Goal: Information Seeking & Learning: Understand process/instructions

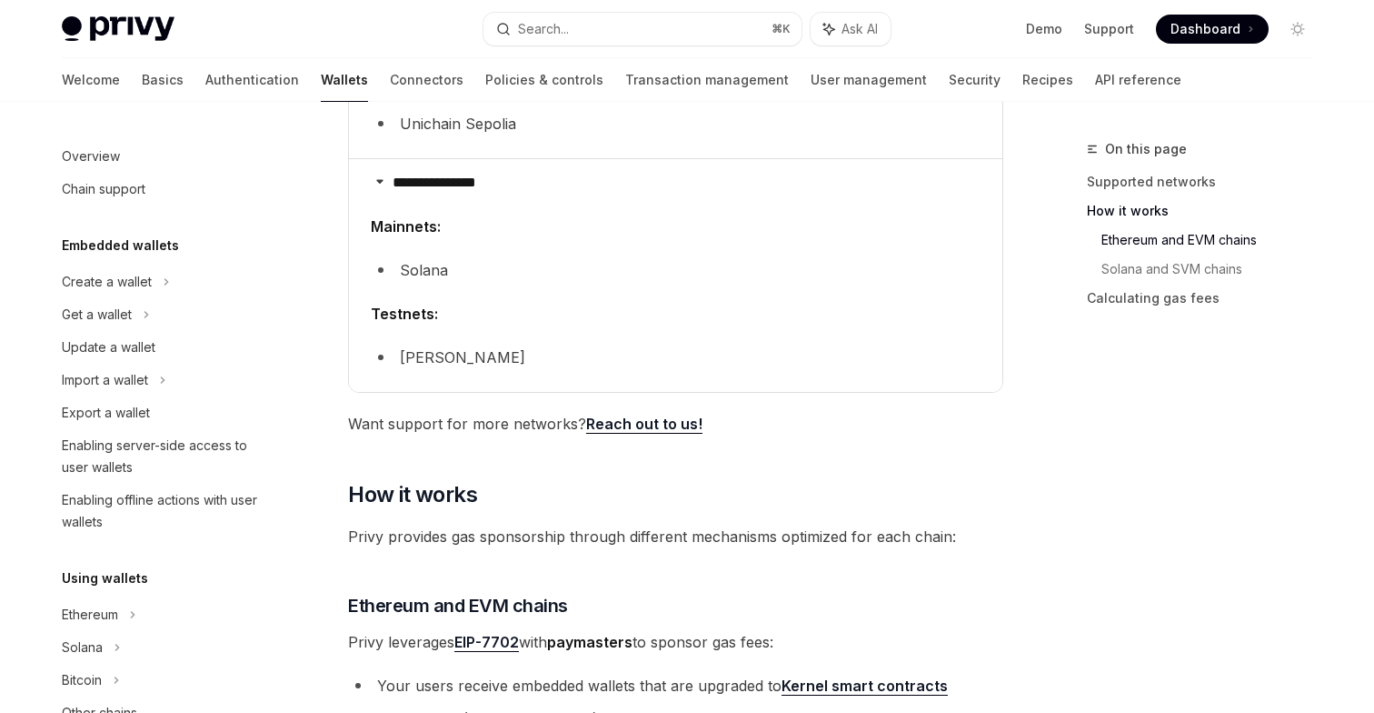
scroll to position [849, 0]
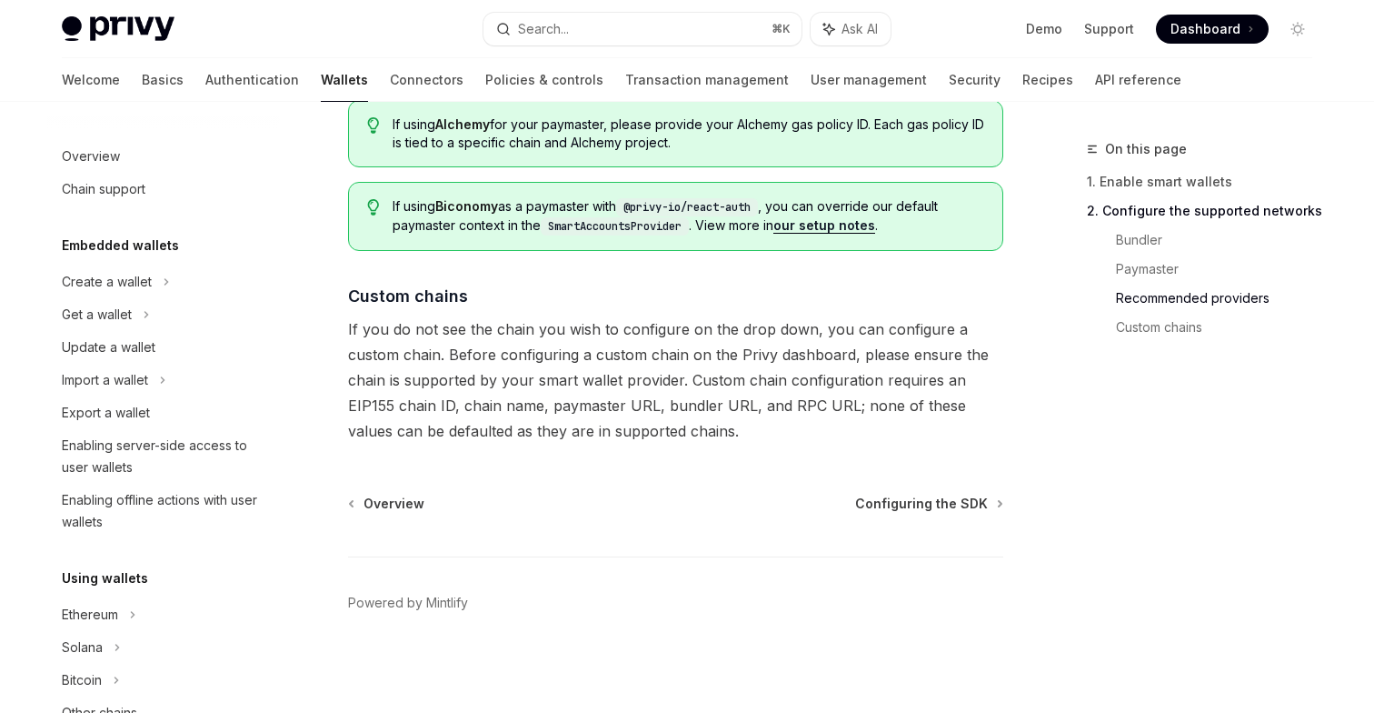
scroll to position [436, 0]
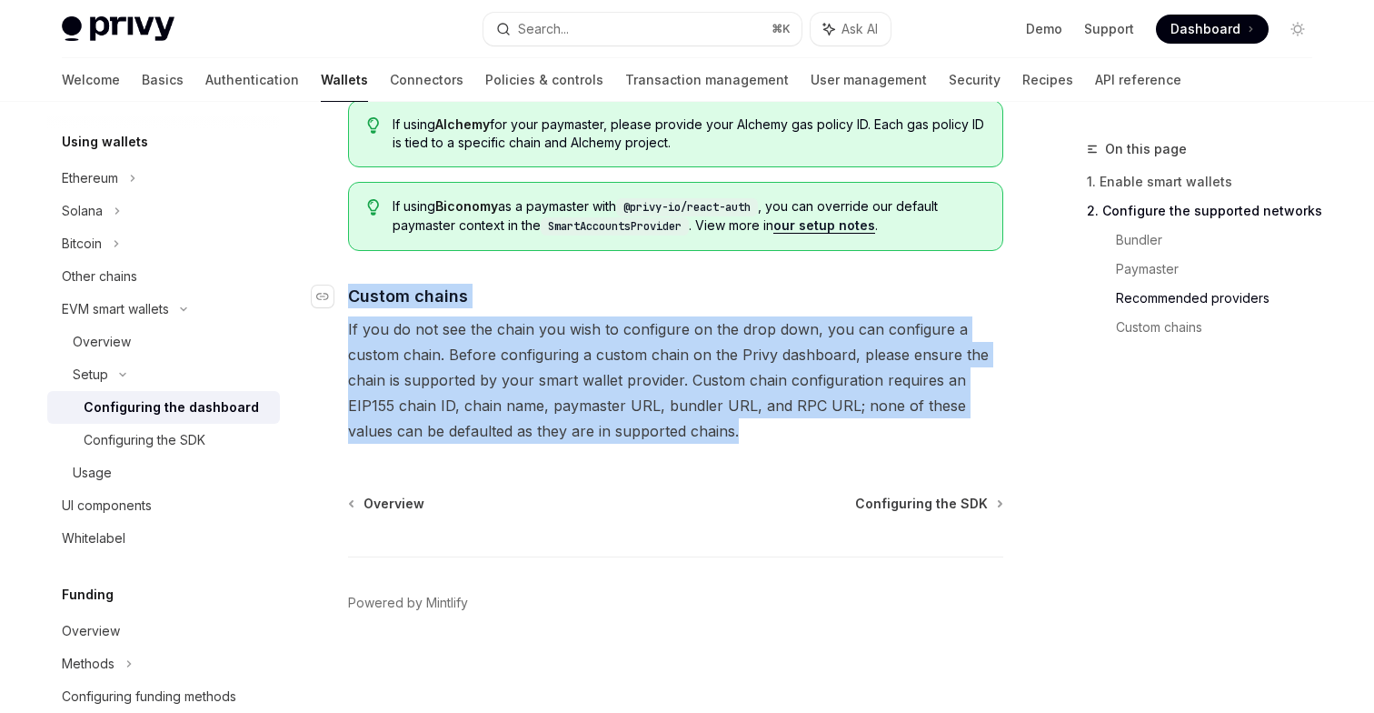
drag, startPoint x: 725, startPoint y: 434, endPoint x: 345, endPoint y: 293, distance: 405.5
click at [437, 348] on span "If you do not see the chain you wish to configure on the drop down, you can con…" at bounding box center [675, 379] width 655 height 127
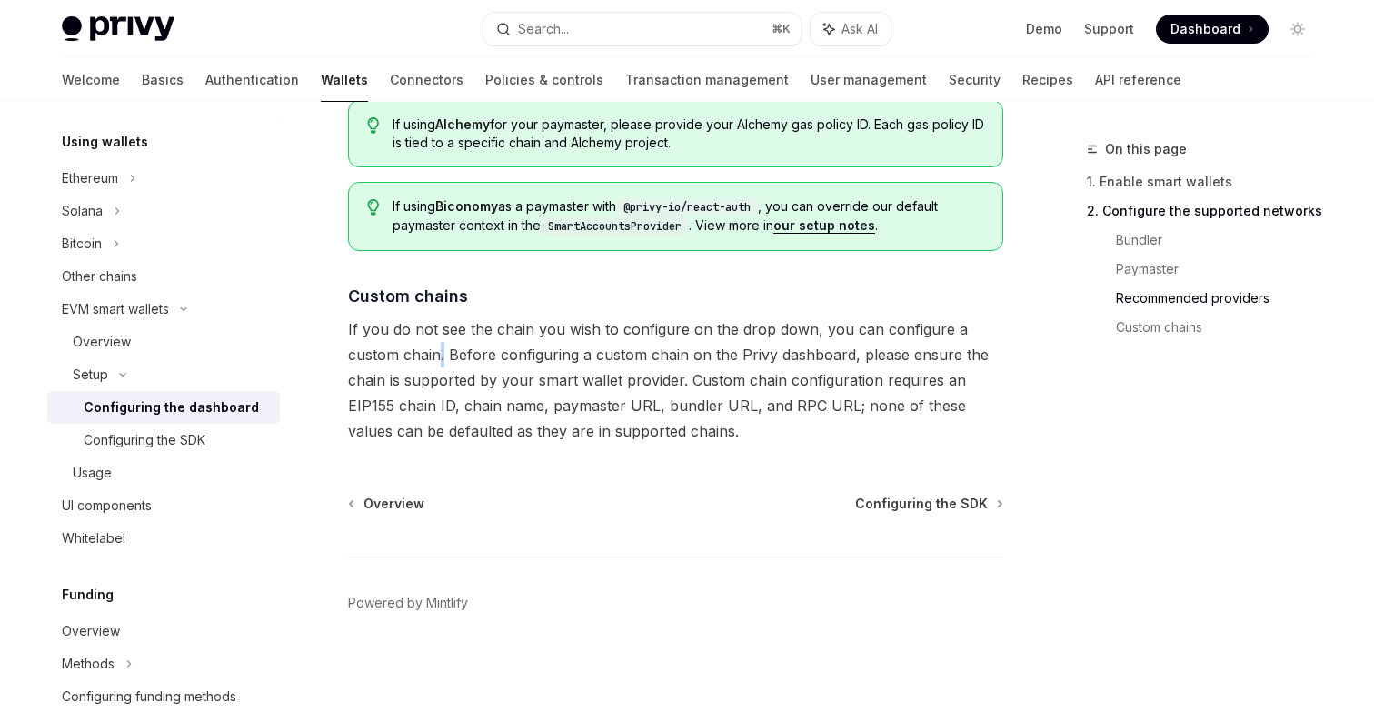
click at [437, 348] on span "If you do not see the chain you wish to configure on the drop down, you can con…" at bounding box center [675, 379] width 655 height 127
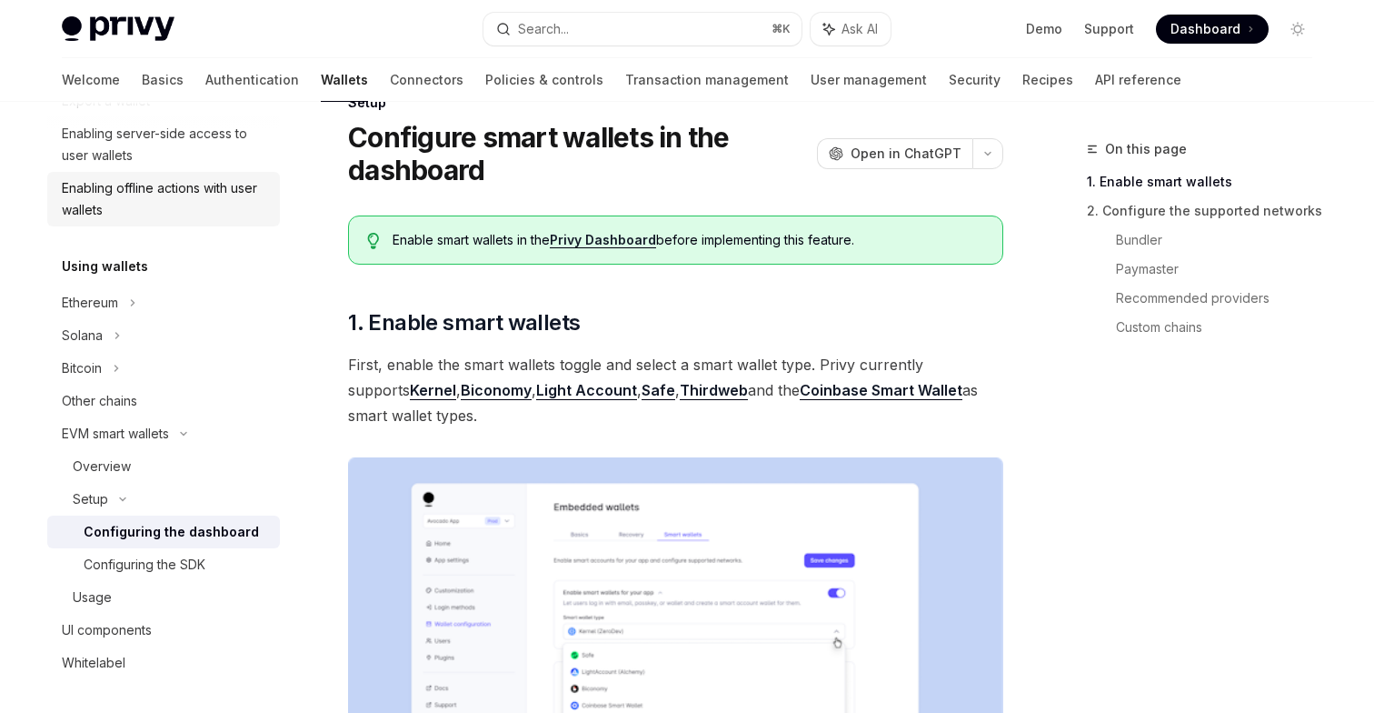
scroll to position [321, 0]
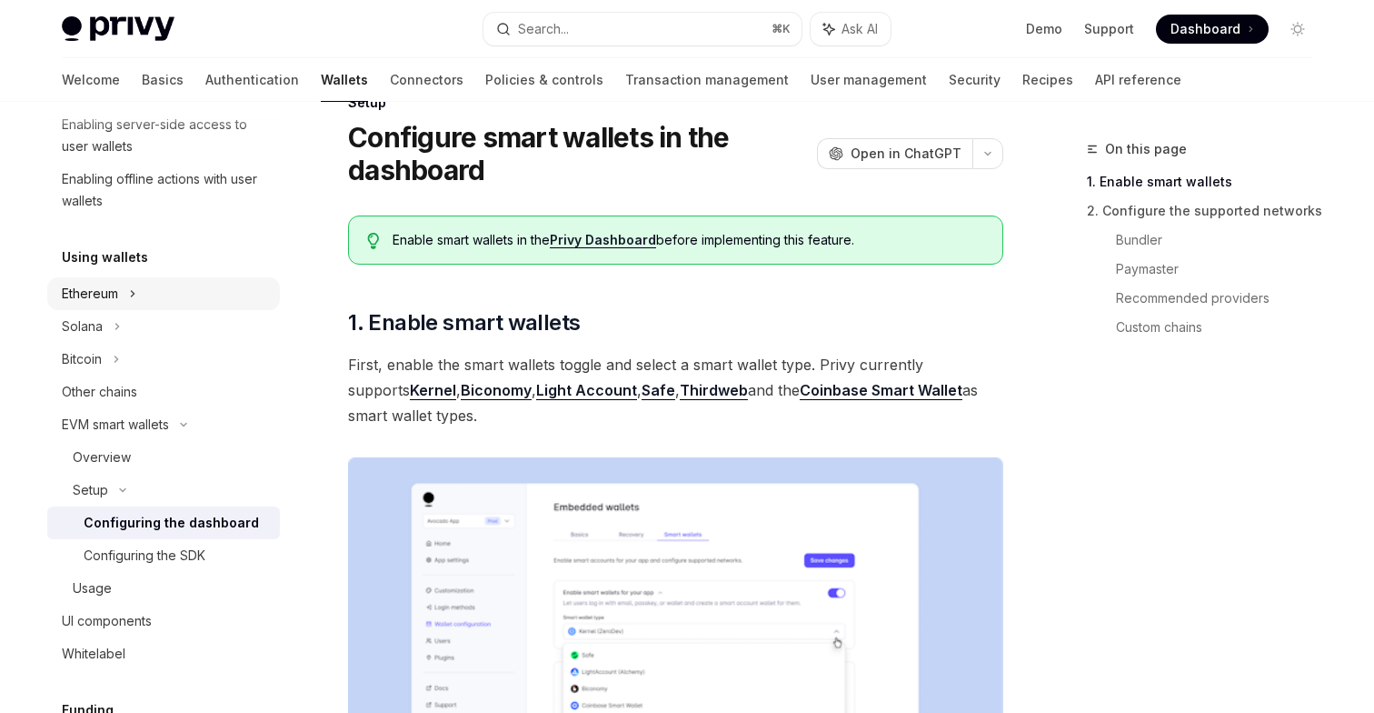
click at [135, 295] on icon at bounding box center [132, 294] width 7 height 22
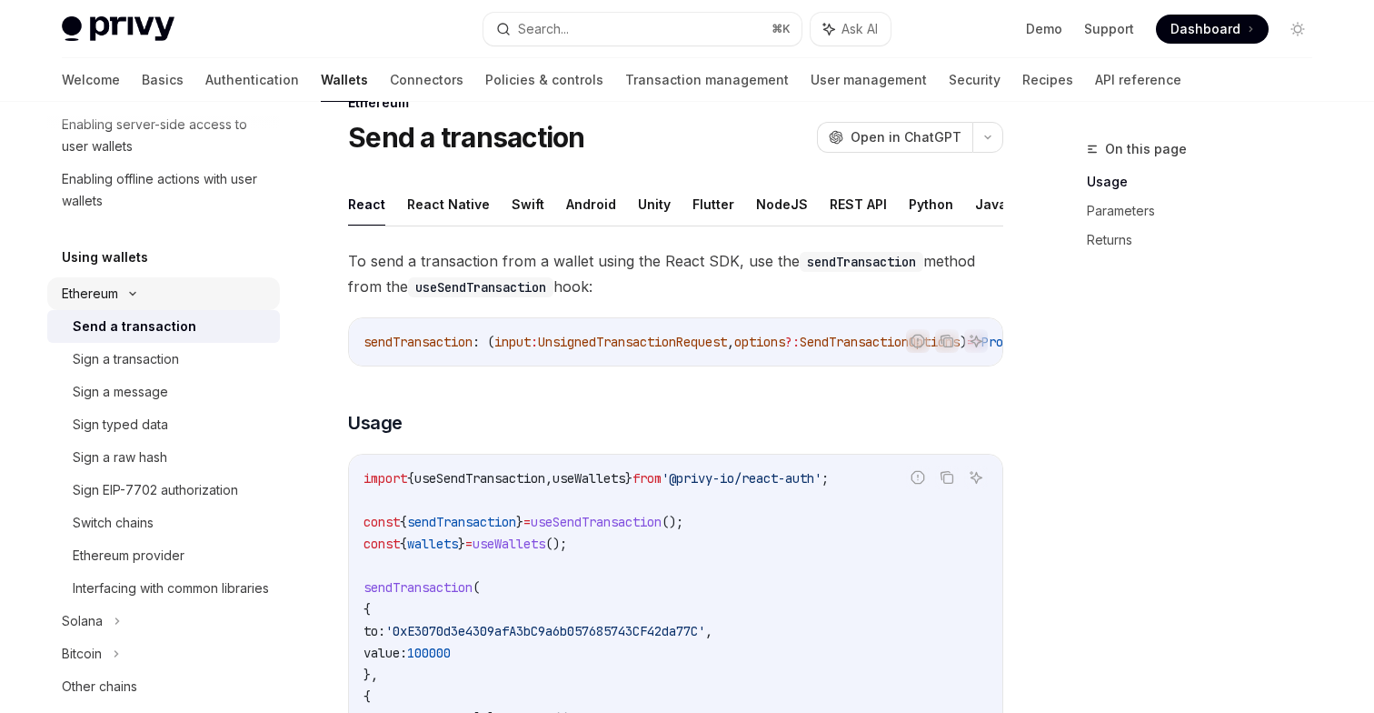
click at [113, 291] on div "Ethereum" at bounding box center [90, 294] width 56 height 22
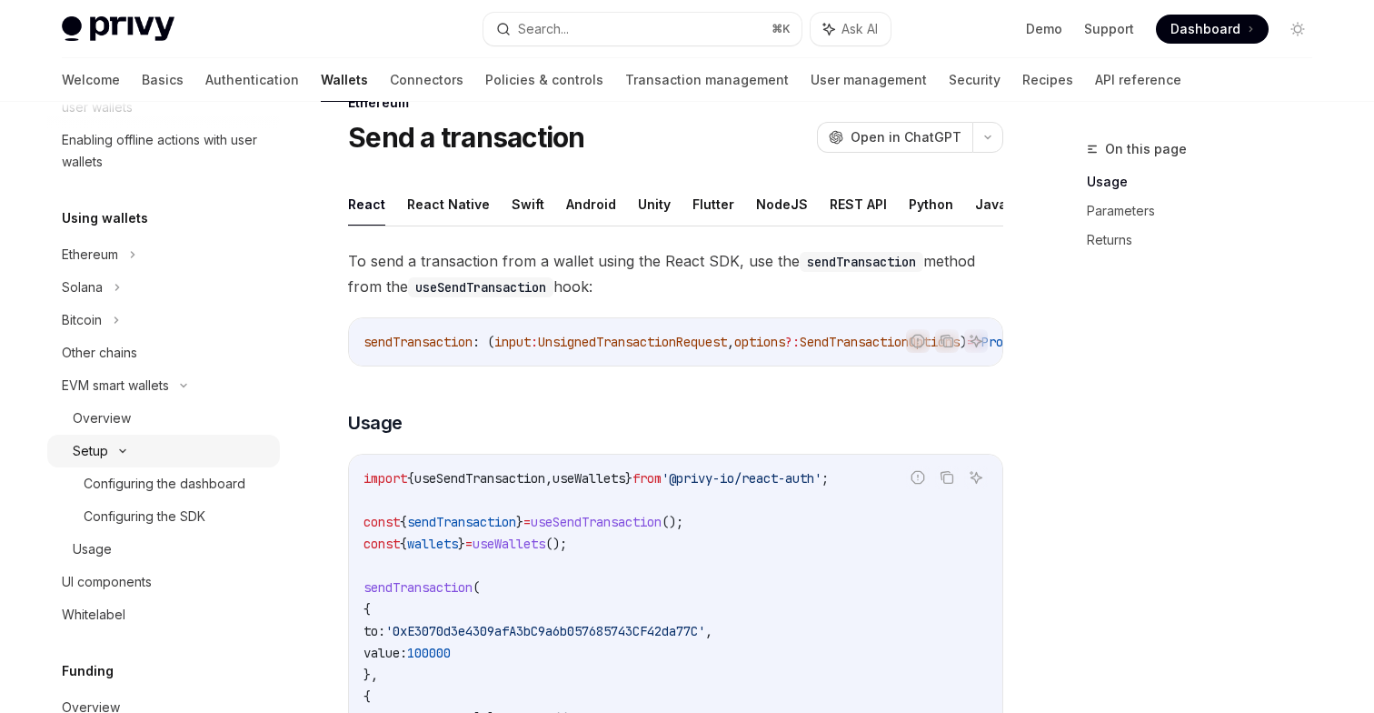
scroll to position [362, 0]
click at [125, 415] on div "Overview" at bounding box center [102, 416] width 58 height 22
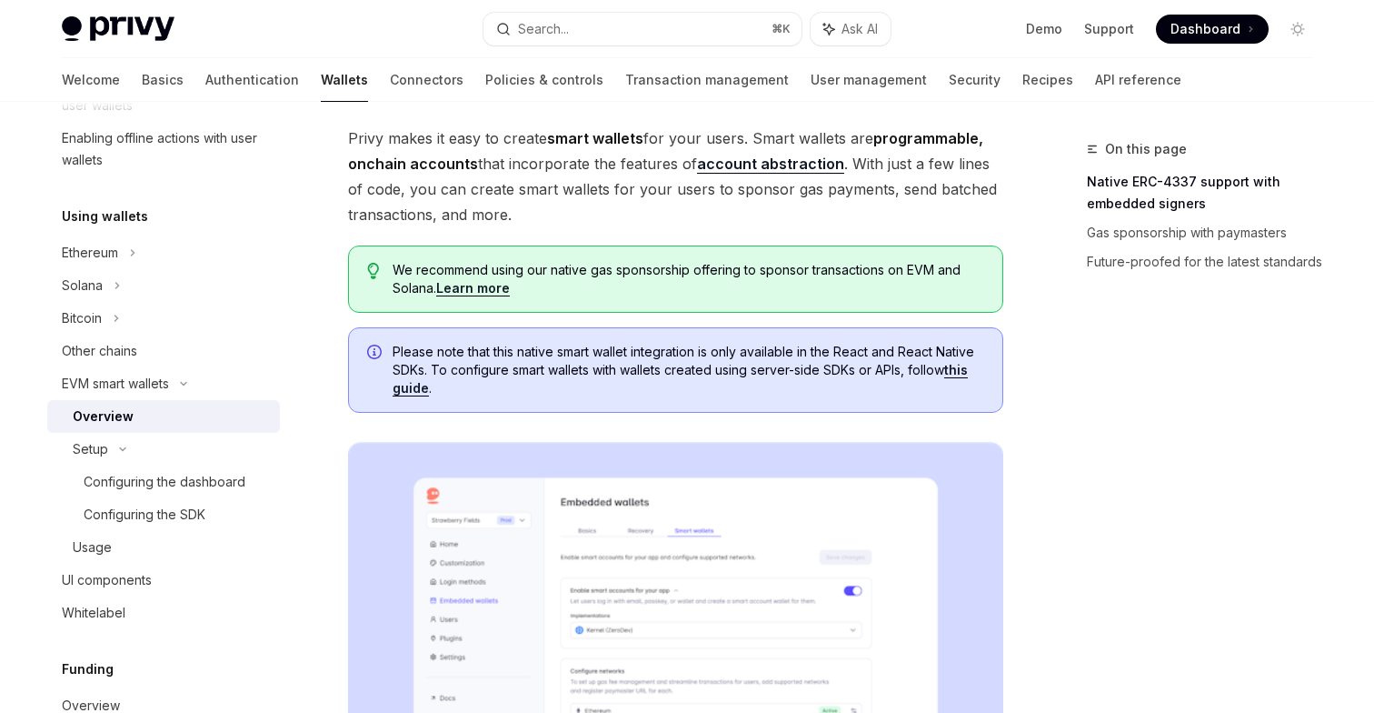
scroll to position [125, 0]
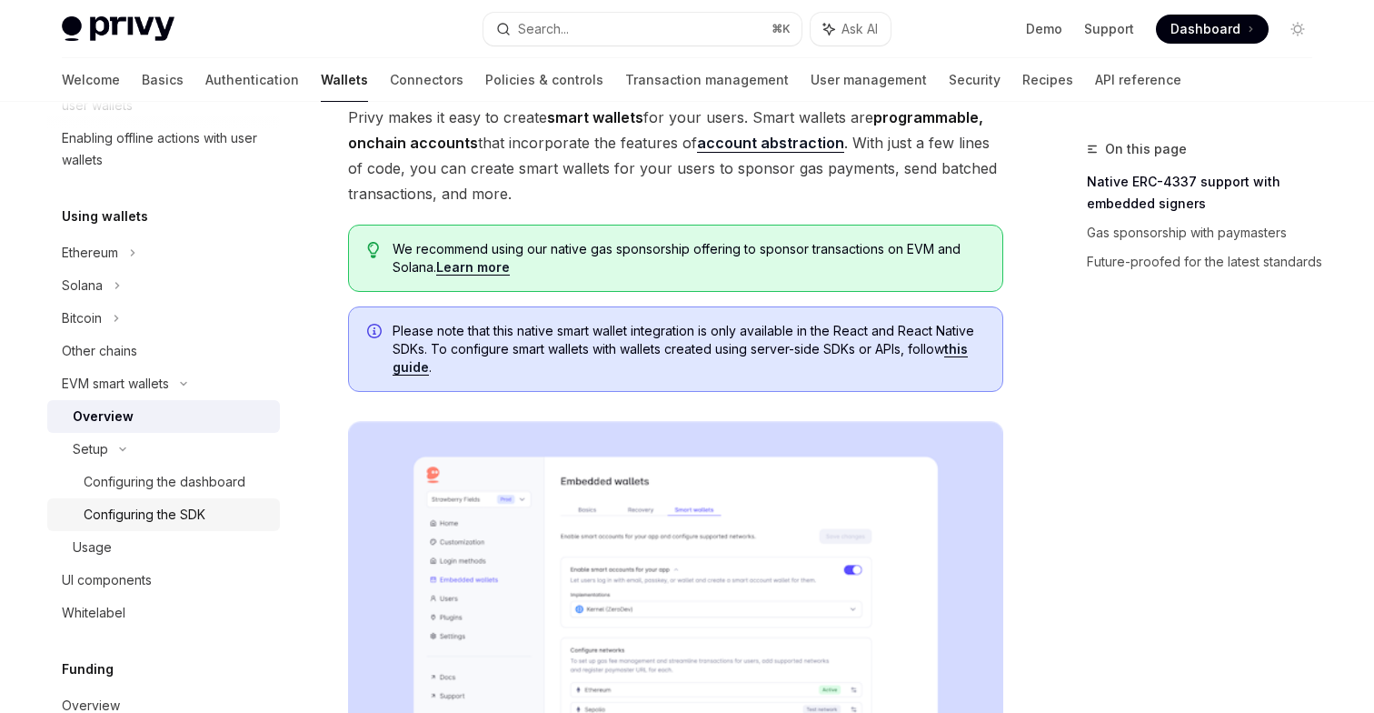
click at [202, 509] on div "Configuring the SDK" at bounding box center [145, 515] width 122 height 22
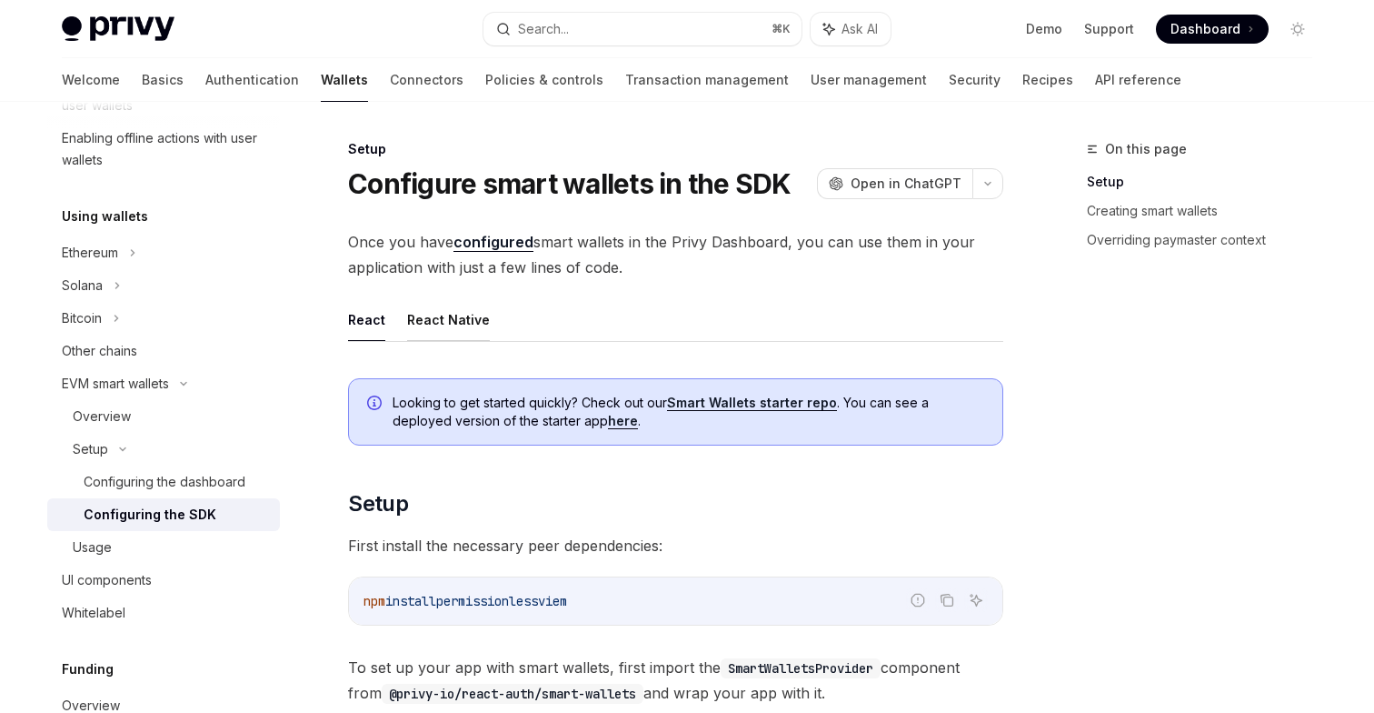
click at [450, 320] on button "React Native" at bounding box center [448, 319] width 83 height 43
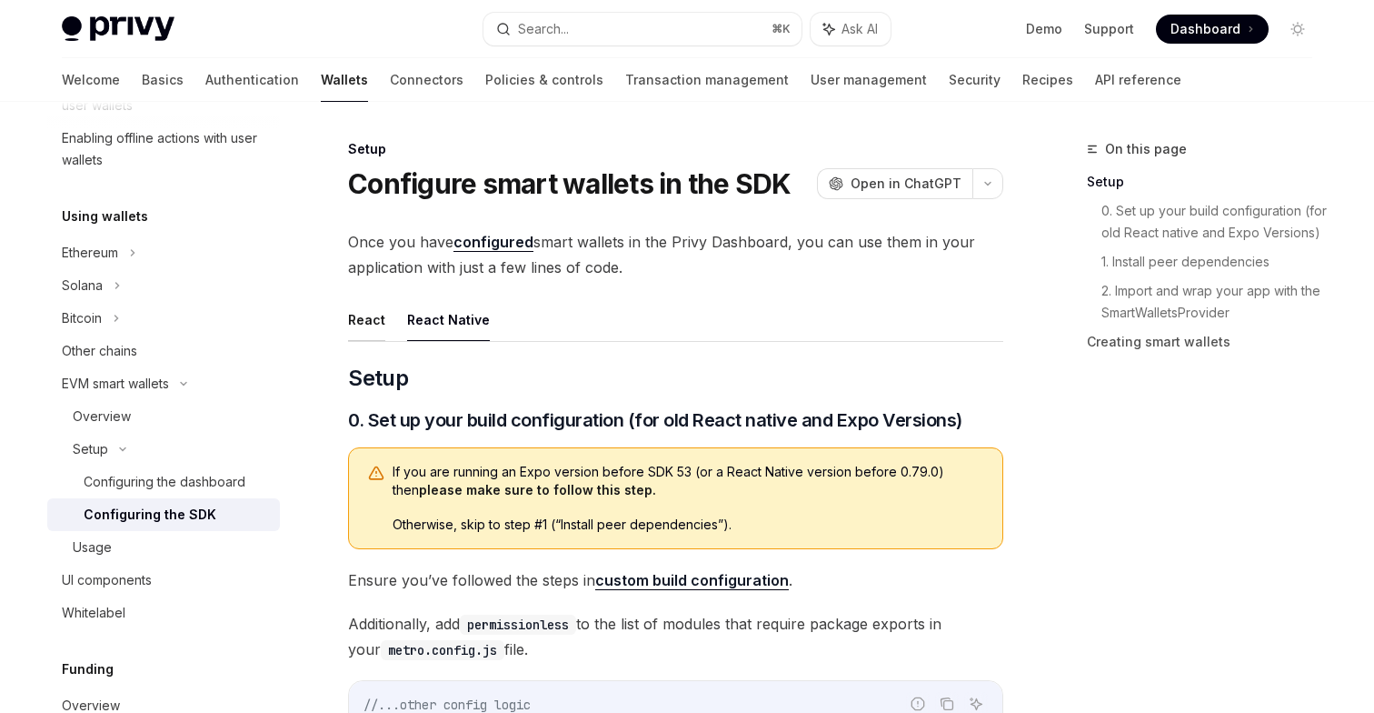
click at [357, 325] on button "React" at bounding box center [366, 319] width 37 height 43
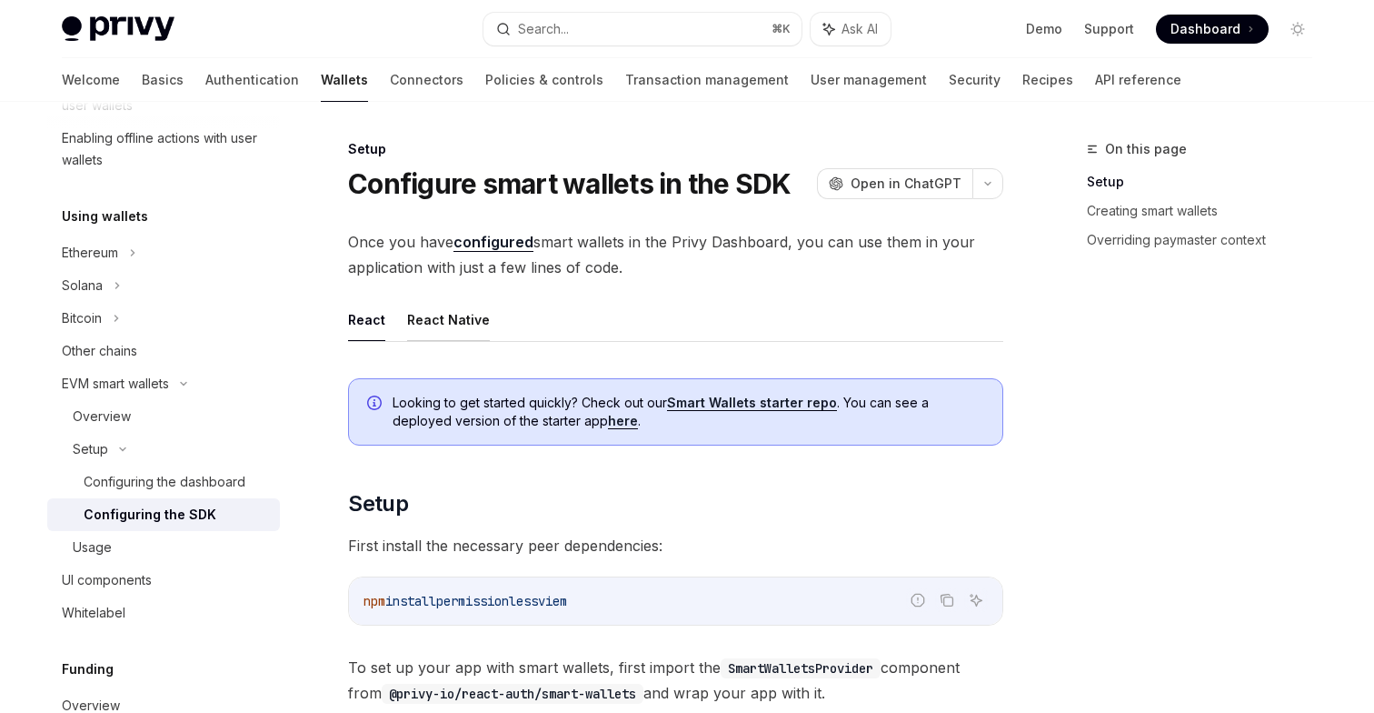
click at [453, 323] on button "React Native" at bounding box center [448, 319] width 83 height 43
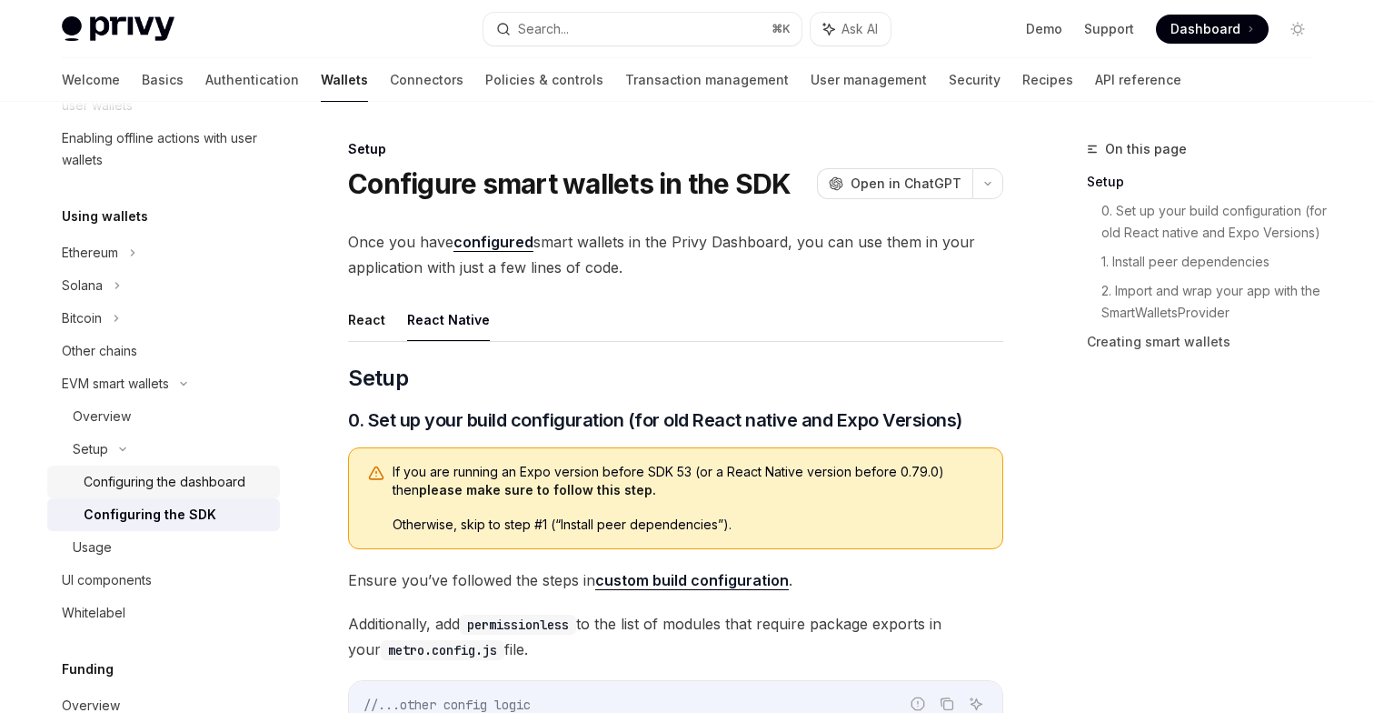
click at [205, 484] on div "Configuring the dashboard" at bounding box center [165, 482] width 162 height 22
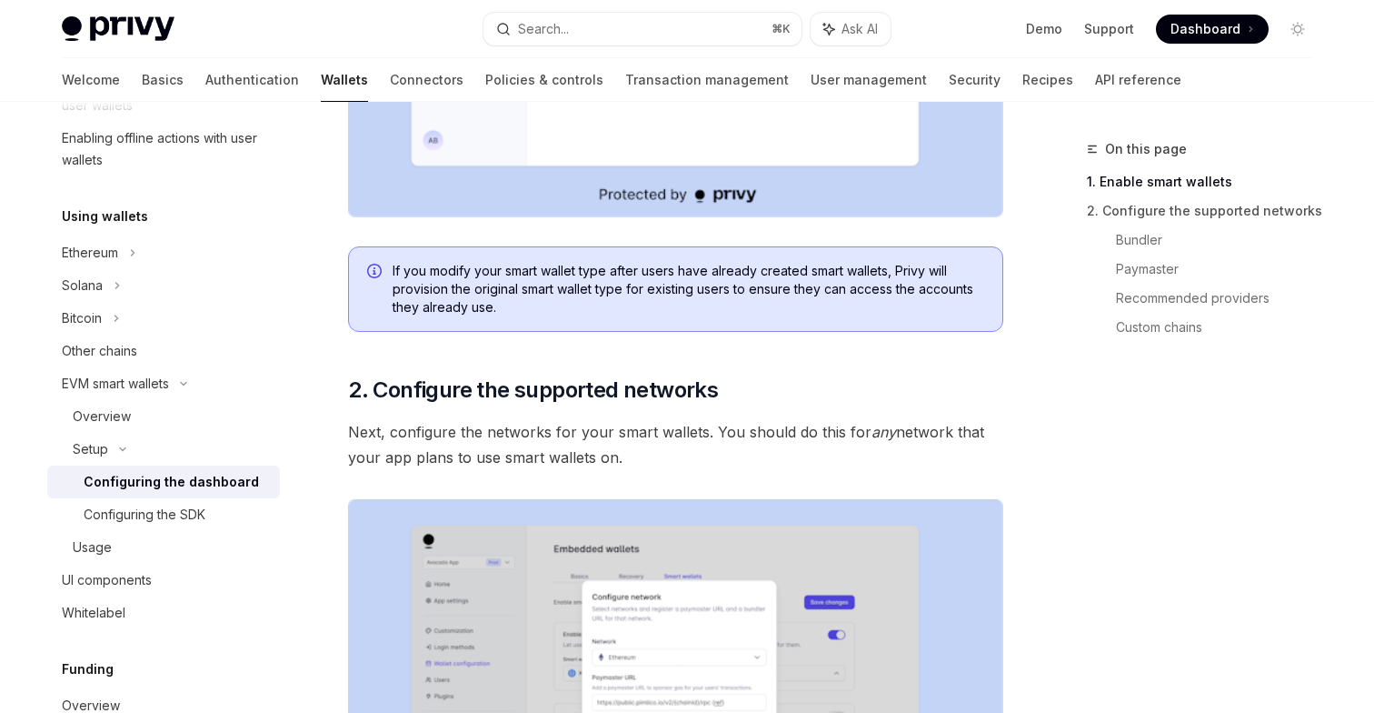
scroll to position [730, 0]
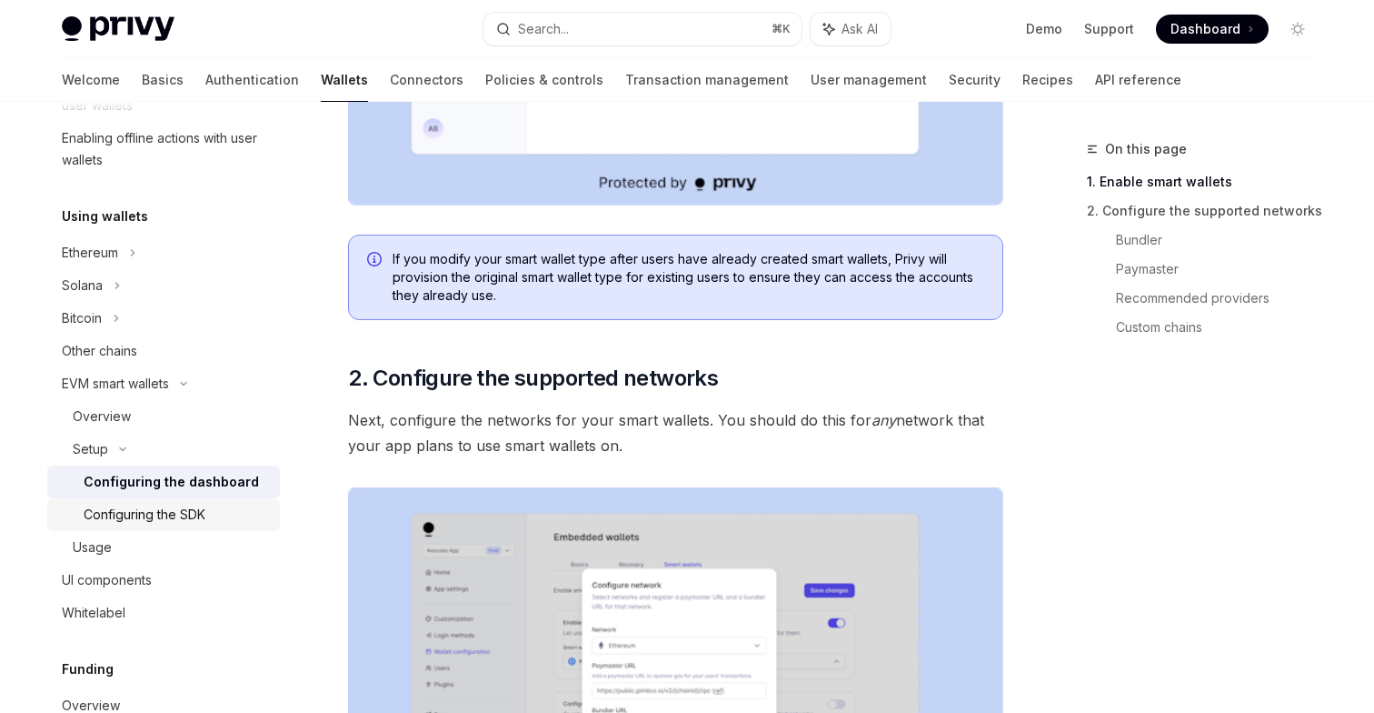
click at [185, 511] on div "Configuring the SDK" at bounding box center [145, 515] width 122 height 22
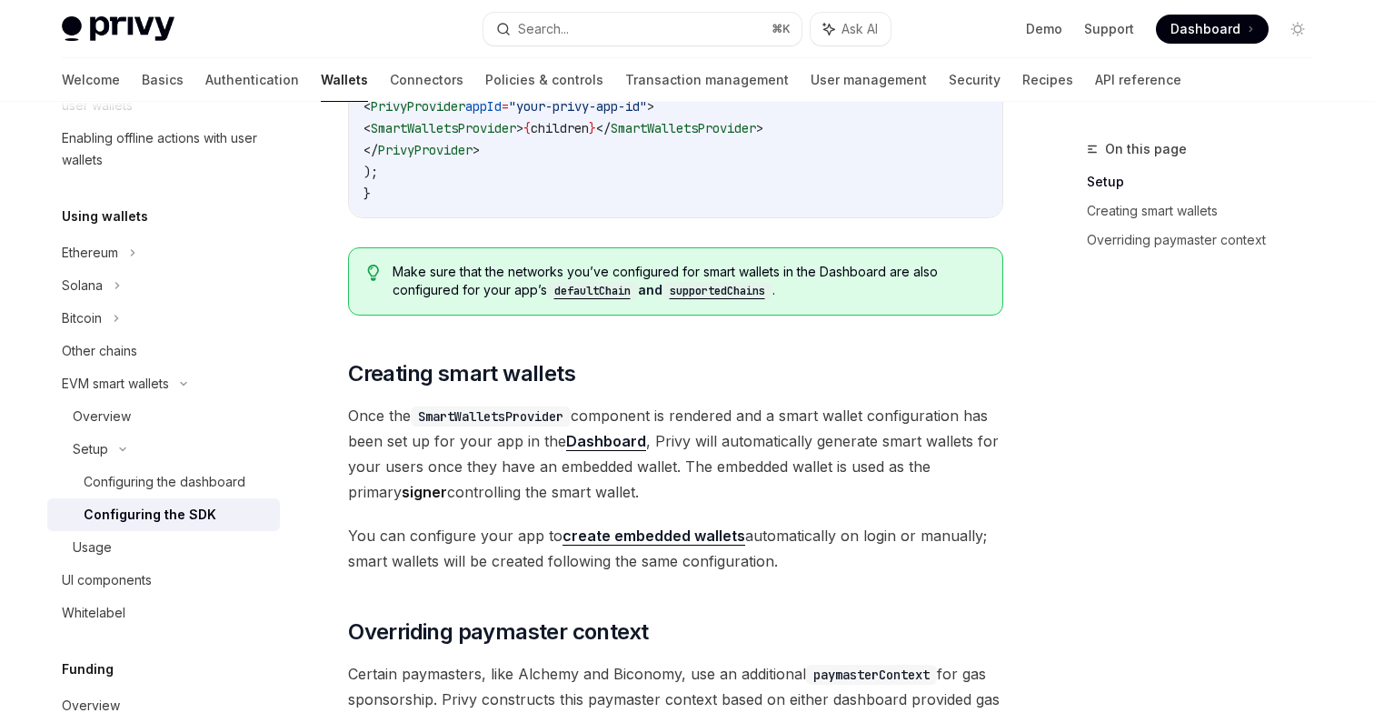
scroll to position [824, 0]
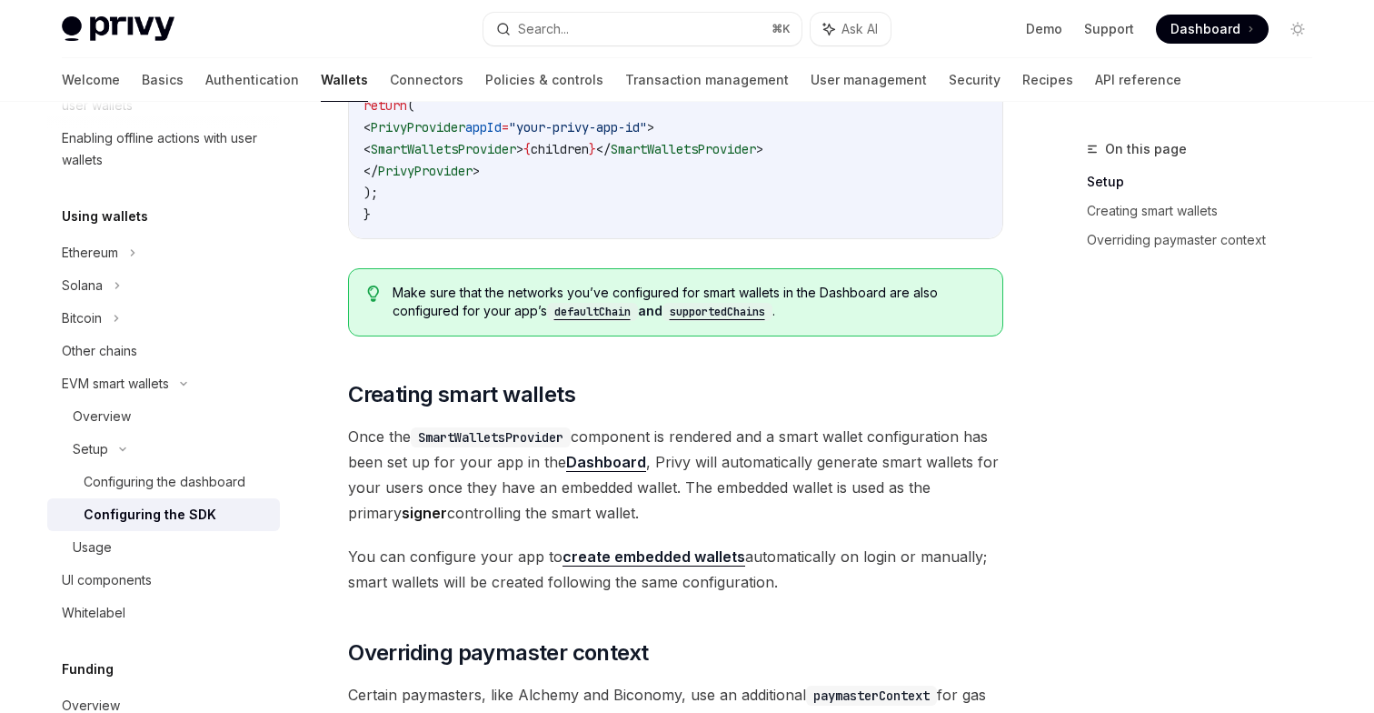
click at [523, 470] on span "Once the SmartWalletsProvider component is rendered and a smart wallet configur…" at bounding box center [675, 475] width 655 height 102
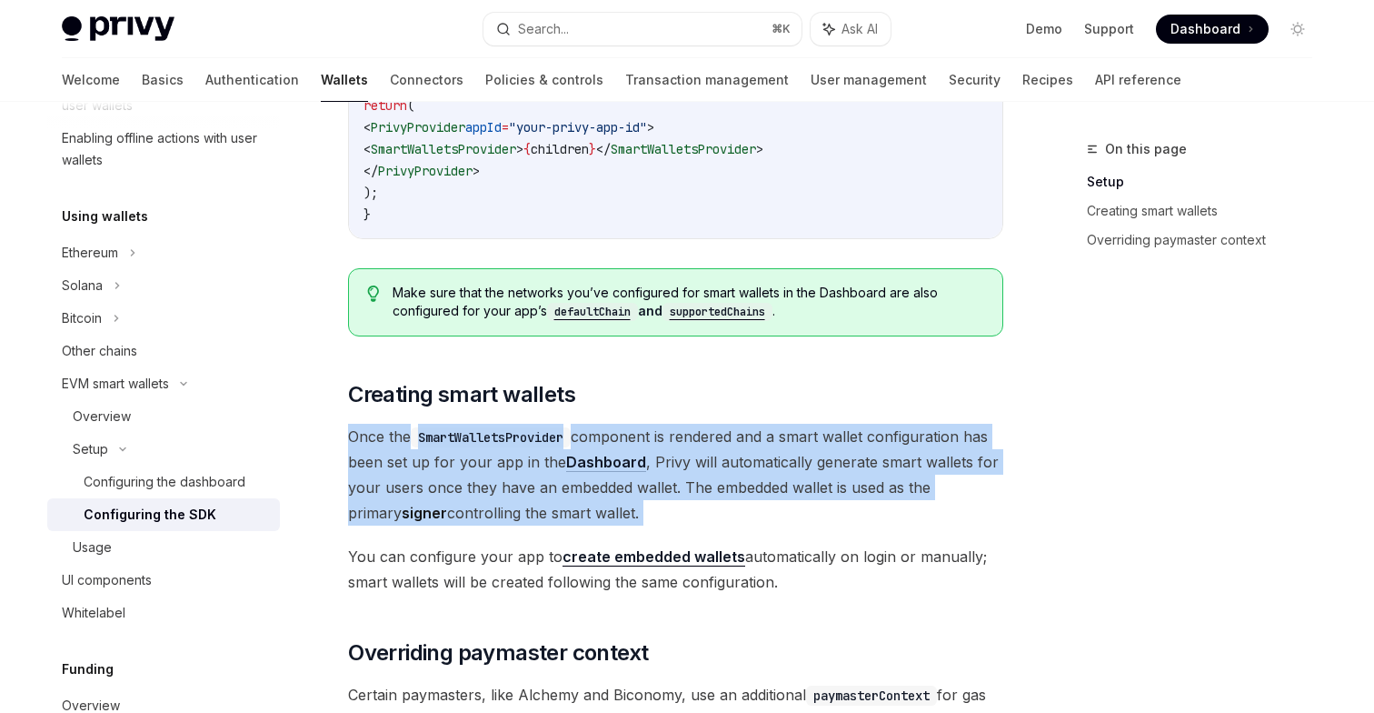
click at [523, 470] on span "Once the SmartWalletsProvider component is rendered and a smart wallet configur…" at bounding box center [675, 475] width 655 height 102
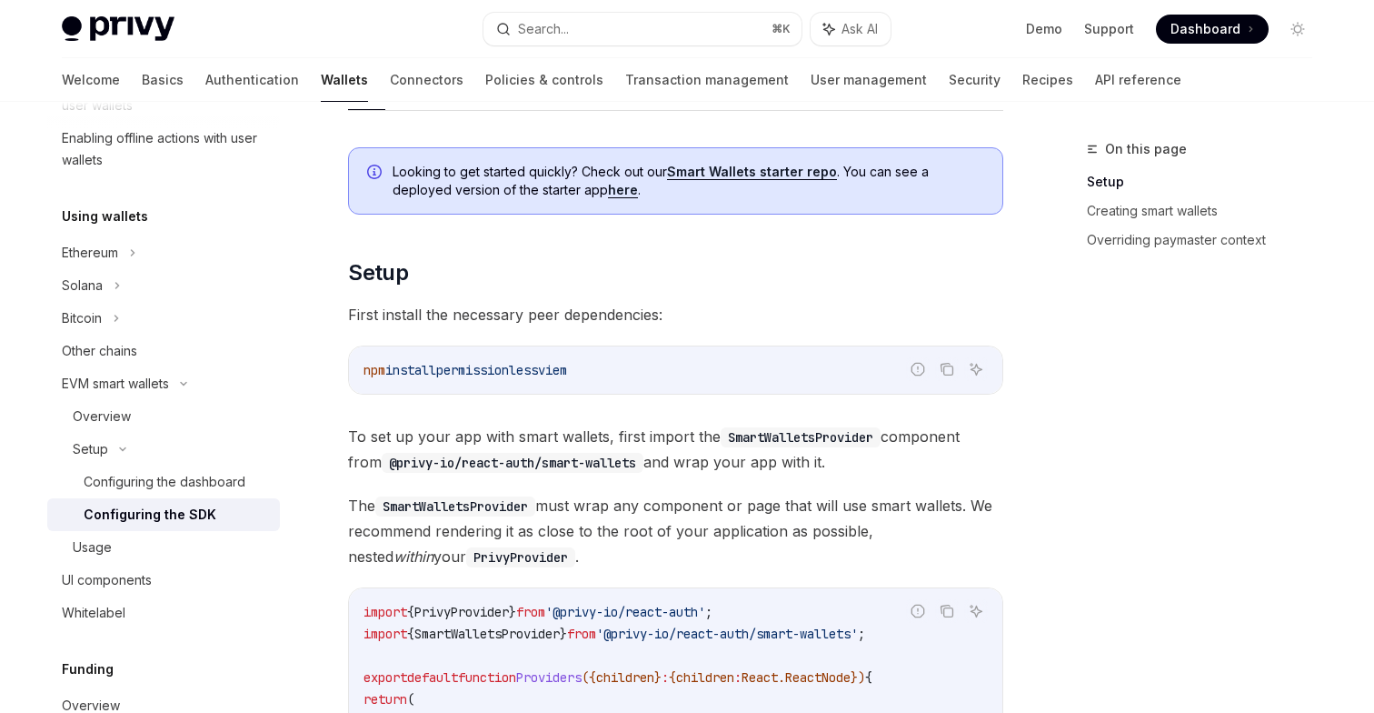
scroll to position [161, 0]
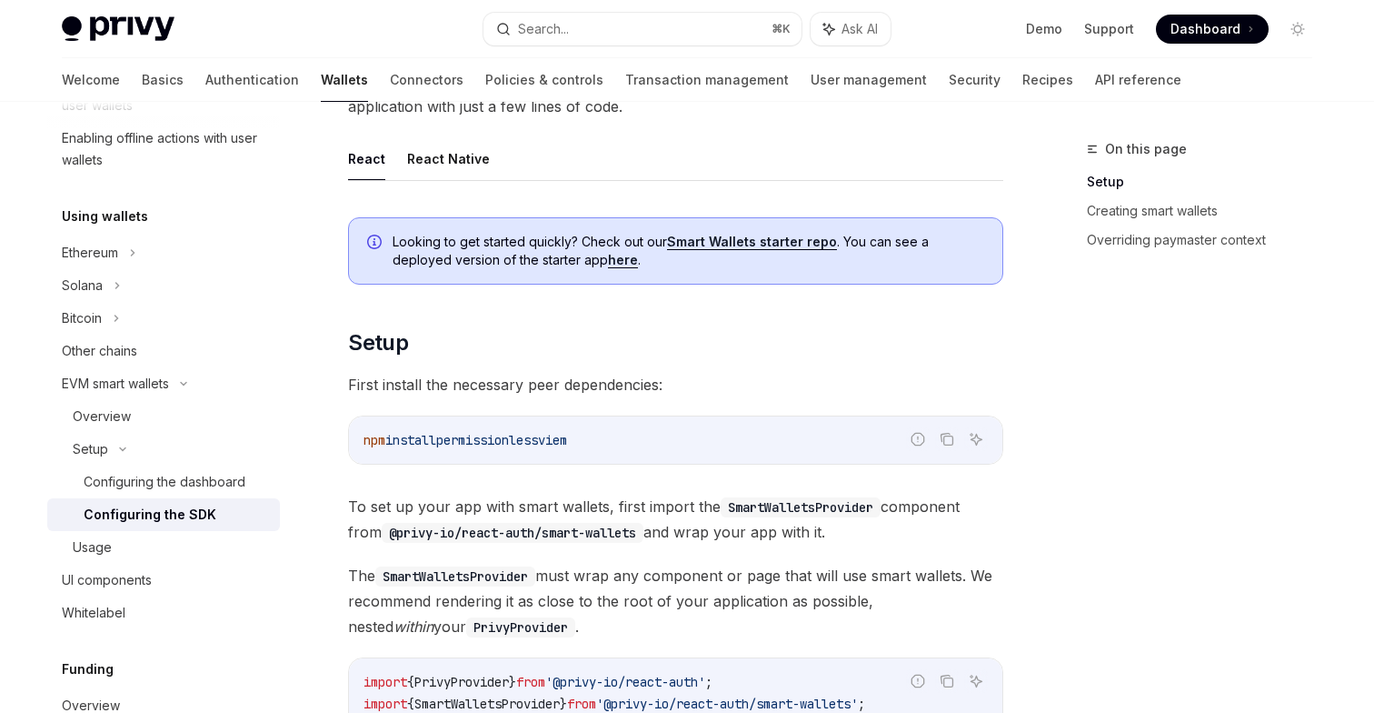
click at [580, 523] on code "@privy-io/react-auth/smart-wallets" at bounding box center [513, 533] width 262 height 20
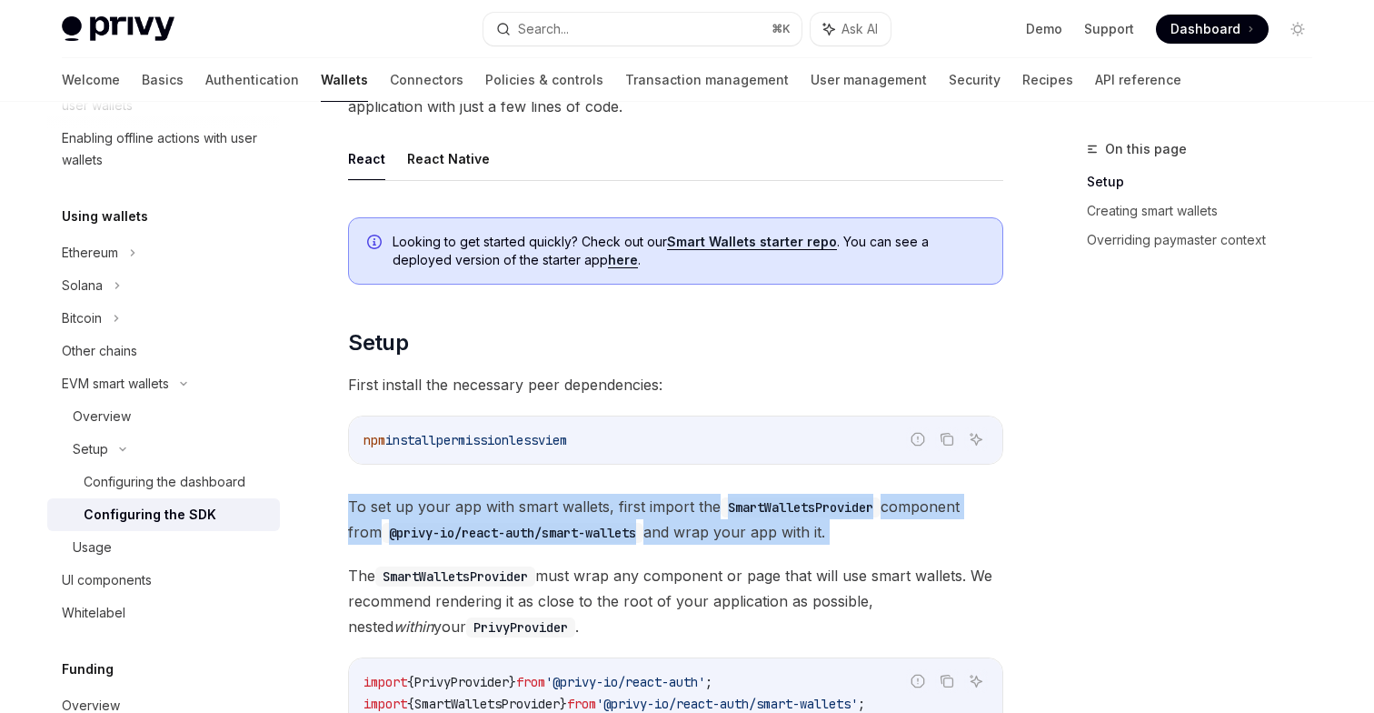
click at [580, 523] on code "@privy-io/react-auth/smart-wallets" at bounding box center [513, 533] width 262 height 20
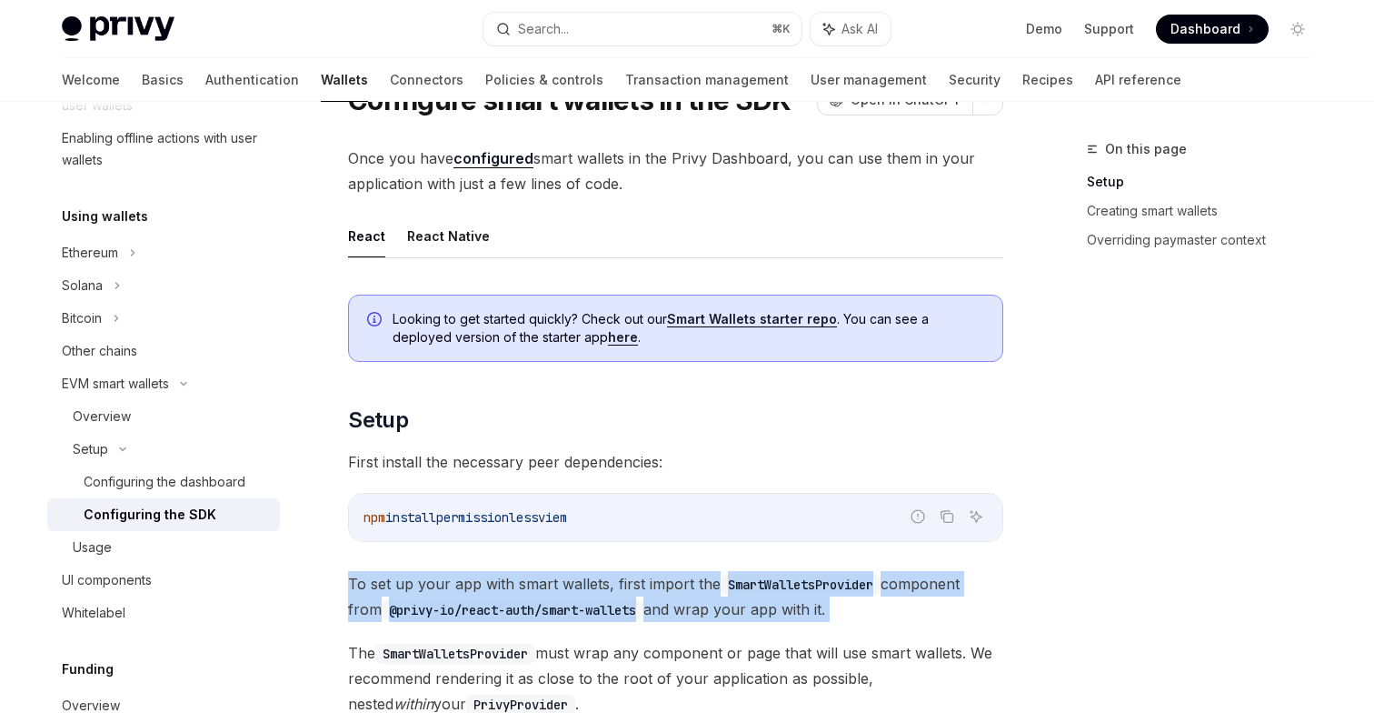
click at [695, 470] on span "First install the necessary peer dependencies:" at bounding box center [675, 461] width 655 height 25
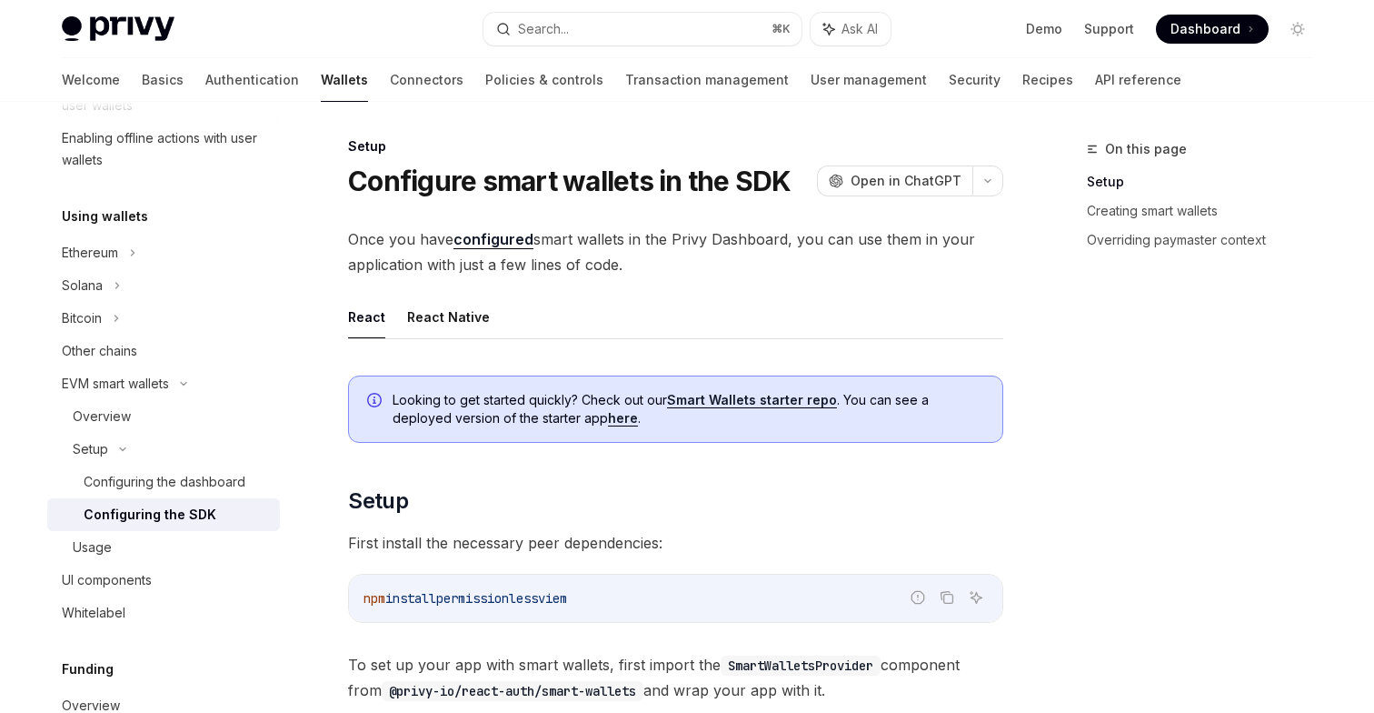
scroll to position [0, 0]
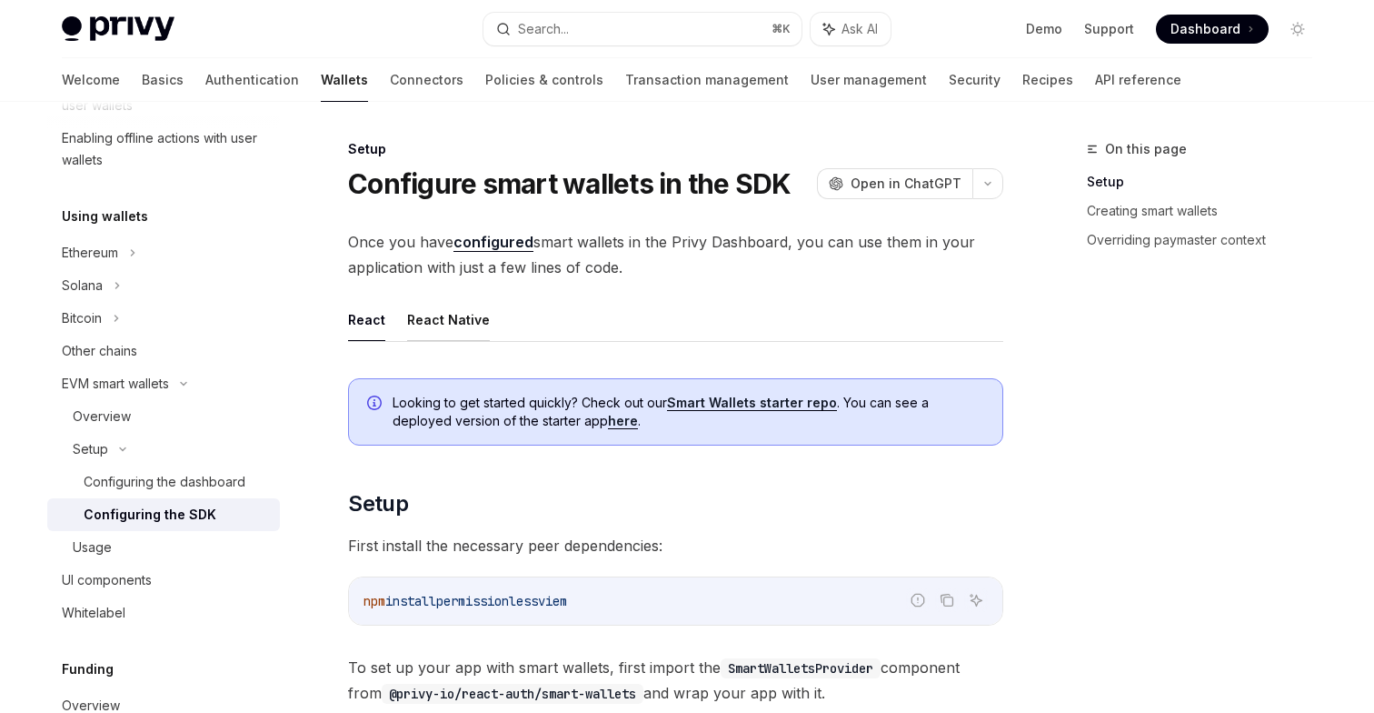
click at [442, 326] on button "React Native" at bounding box center [448, 319] width 83 height 43
type textarea "*"
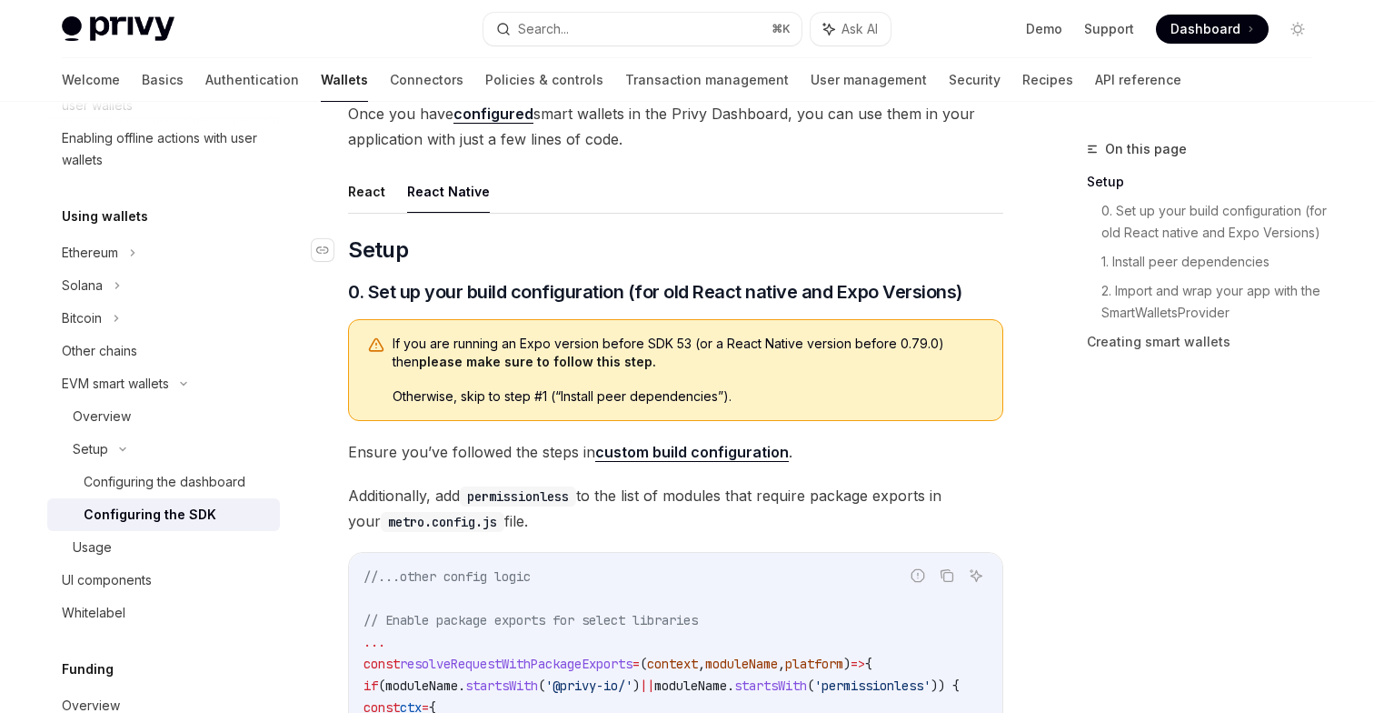
scroll to position [200, 0]
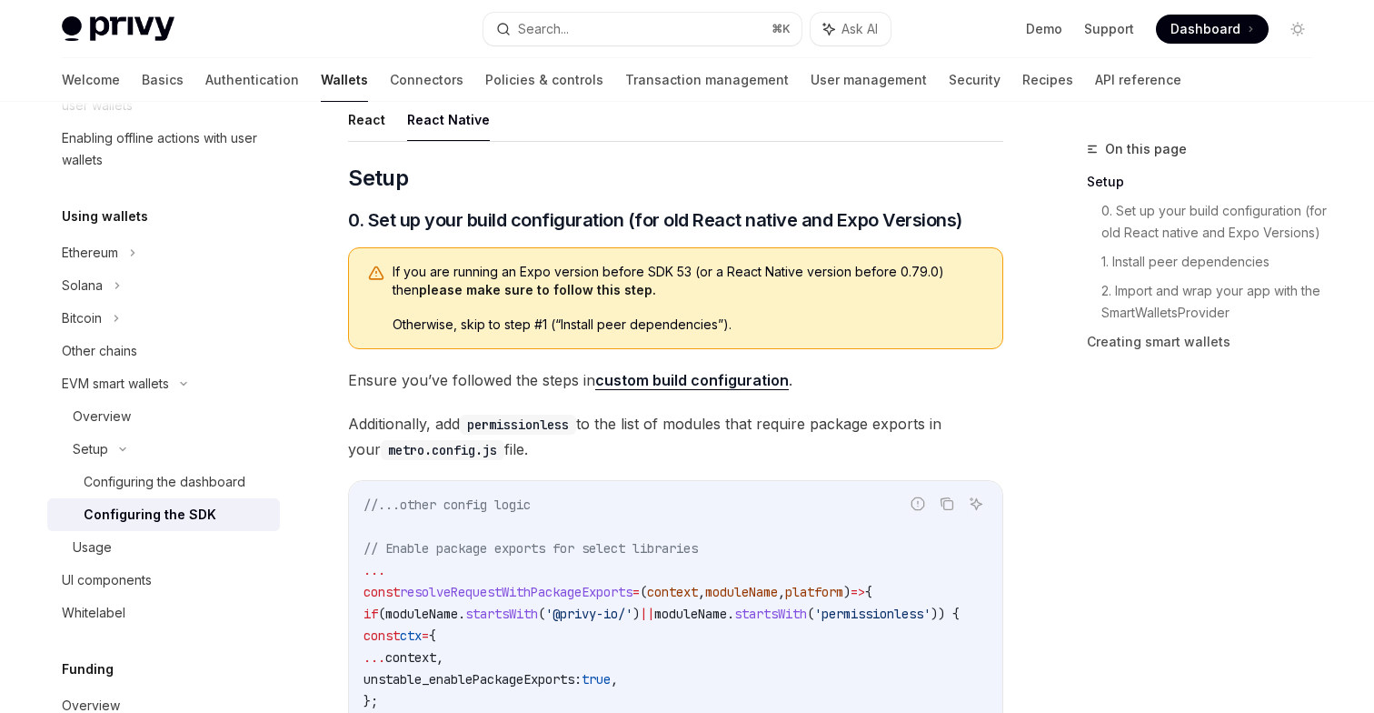
click at [517, 379] on span "Ensure you’ve followed the steps in custom build configuration ." at bounding box center [675, 379] width 655 height 25
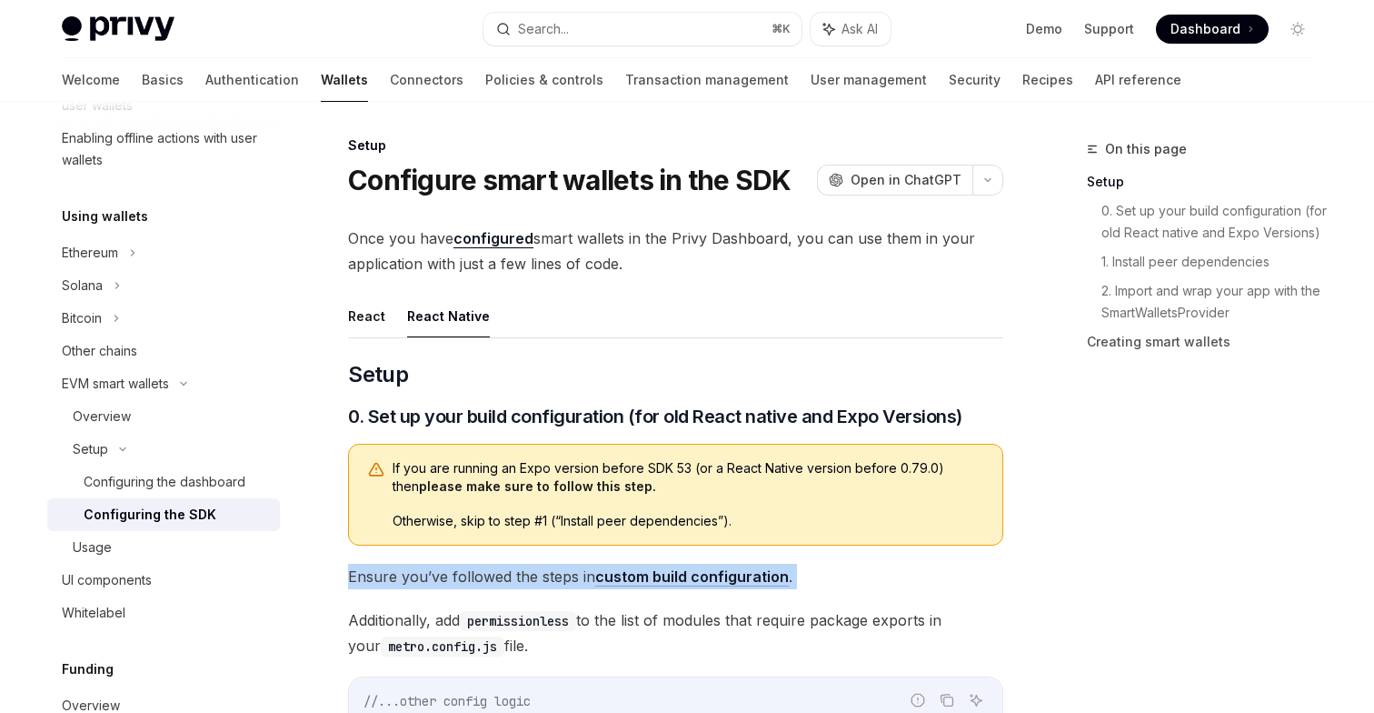
scroll to position [0, 0]
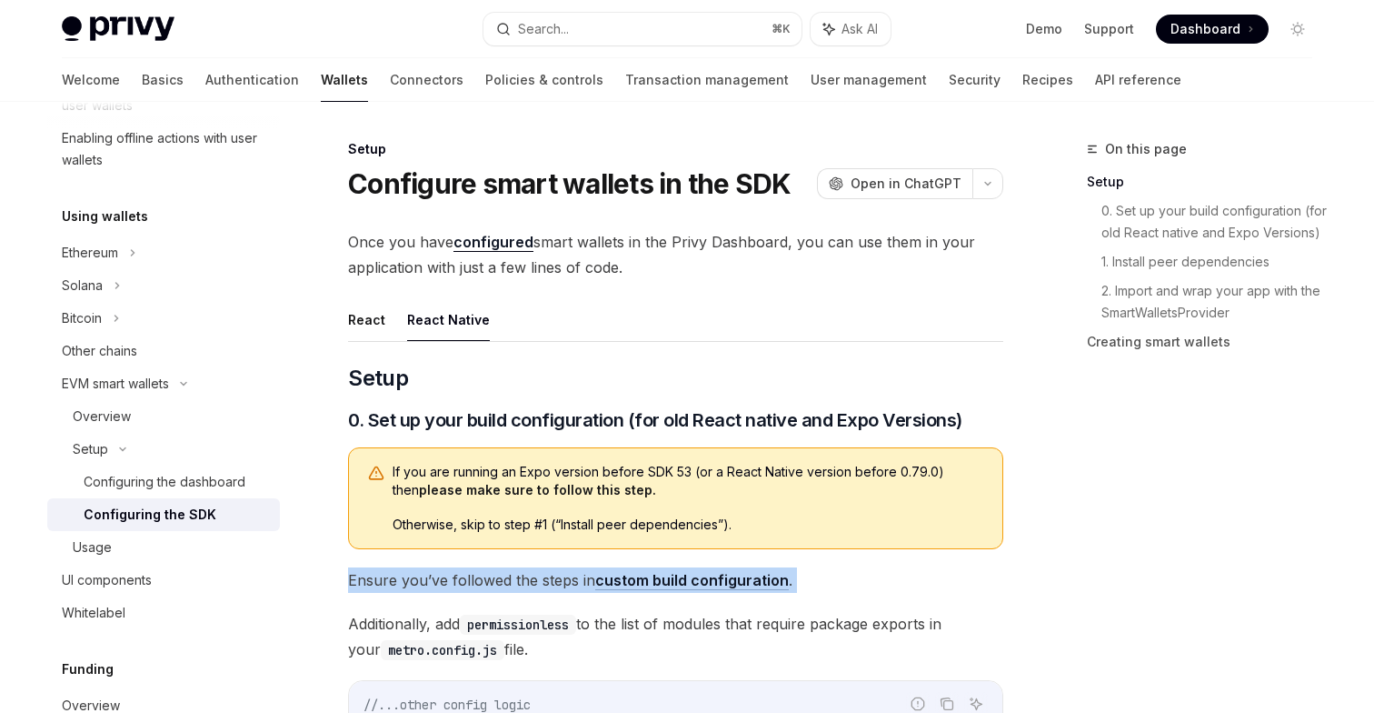
click at [654, 262] on span "Once you have configured smart wallets in the Privy Dashboard, you can use them…" at bounding box center [675, 254] width 655 height 51
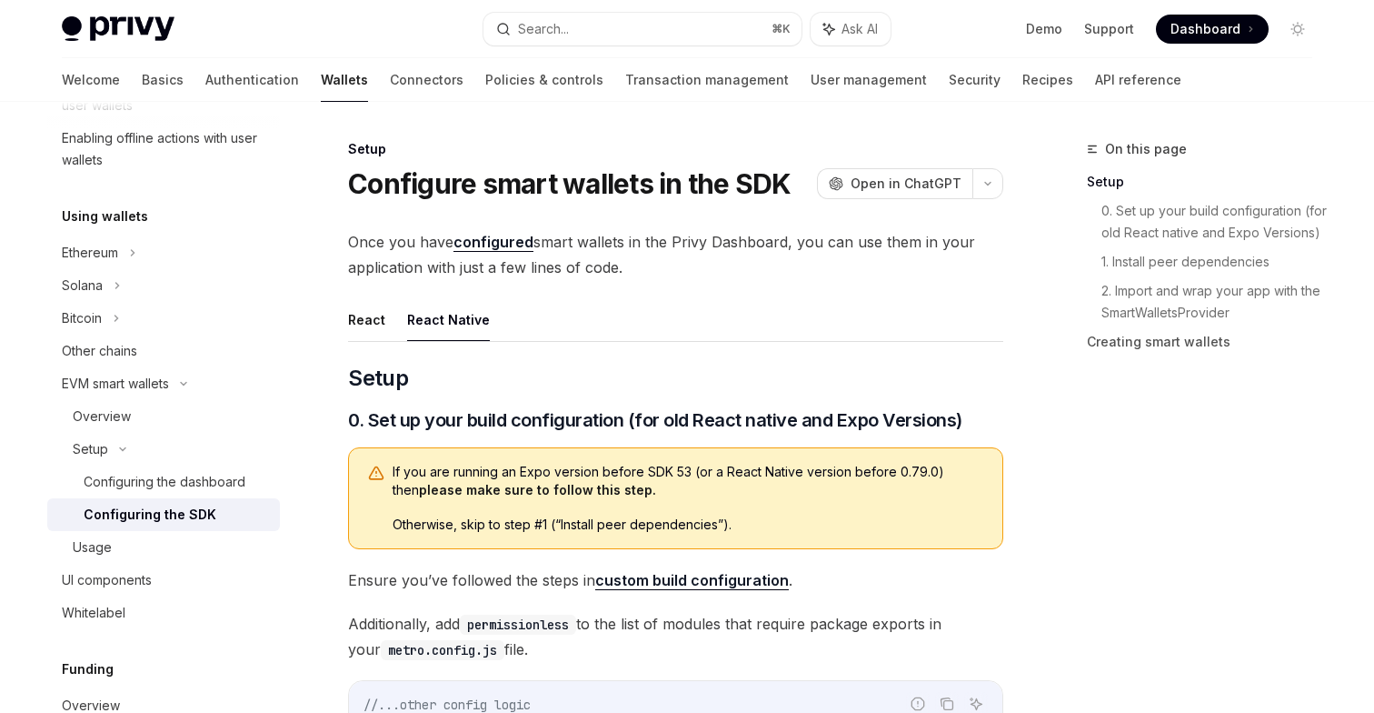
click at [654, 262] on span "Once you have configured smart wallets in the Privy Dashboard, you can use them…" at bounding box center [675, 254] width 655 height 51
click at [627, 249] on span "Once you have configured smart wallets in the Privy Dashboard, you can use them…" at bounding box center [675, 254] width 655 height 51
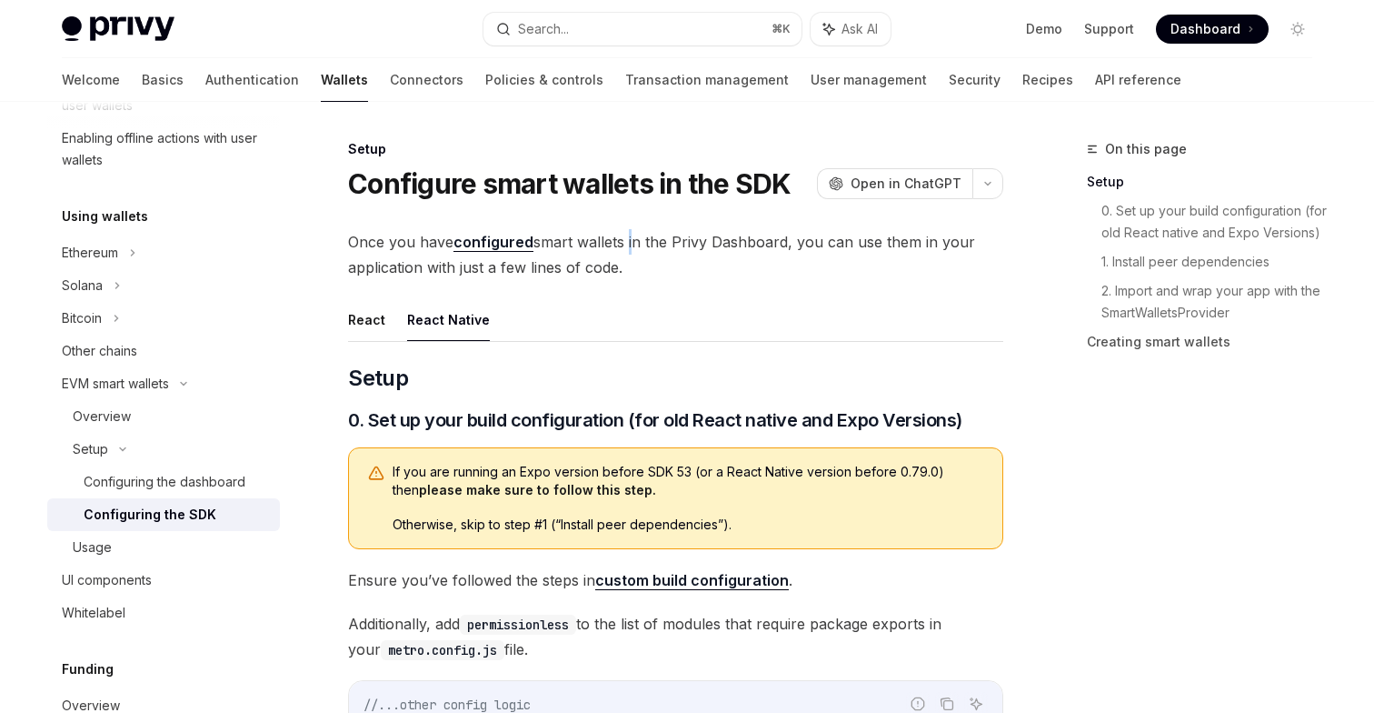
click at [625, 260] on span "Once you have configured smart wallets in the Privy Dashboard, you can use them…" at bounding box center [675, 254] width 655 height 51
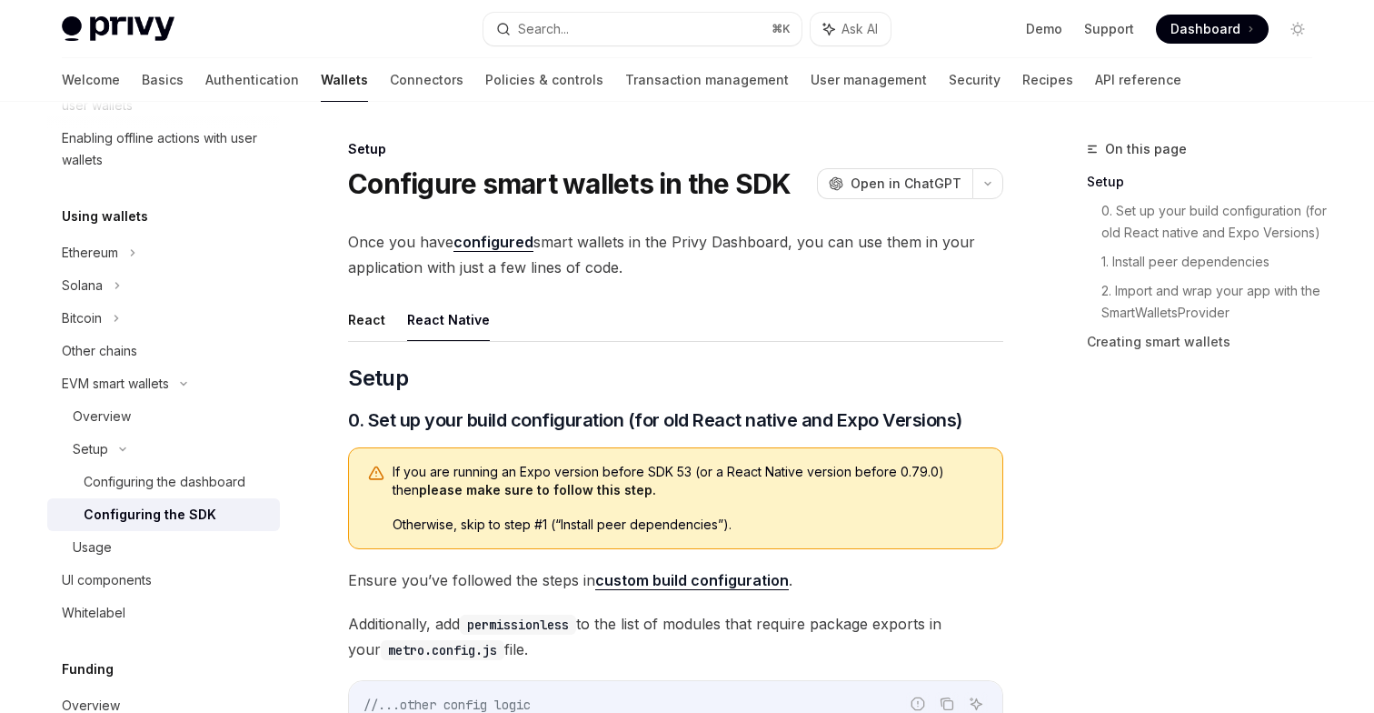
click at [414, 269] on span "Once you have configured smart wallets in the Privy Dashboard, you can use them…" at bounding box center [675, 254] width 655 height 51
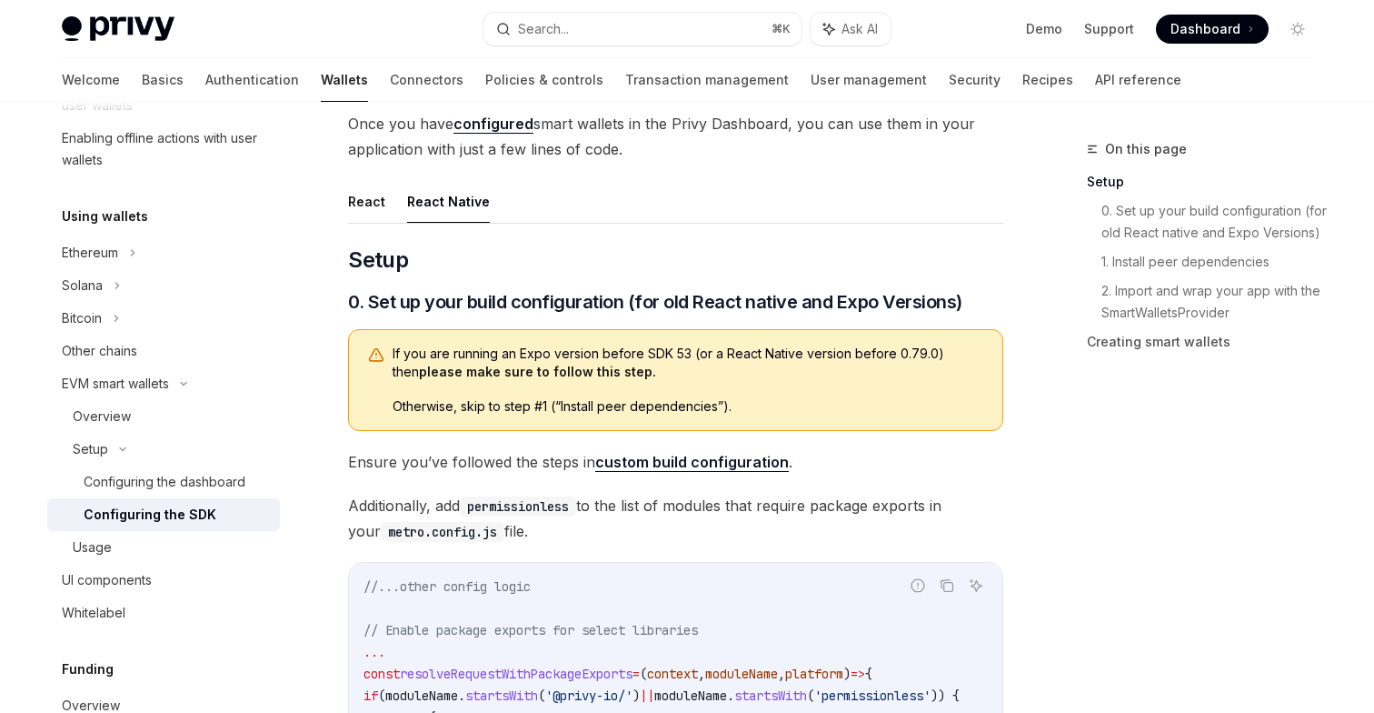
scroll to position [201, 0]
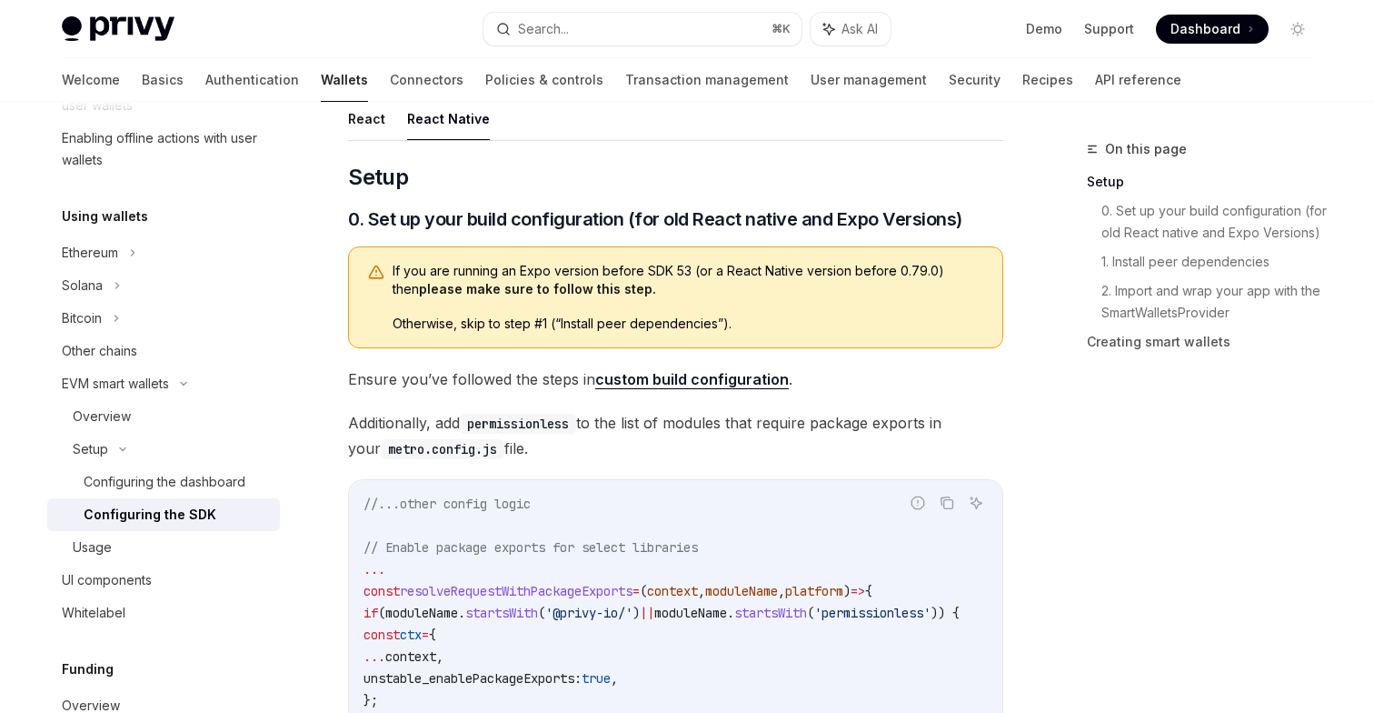
click at [687, 312] on div "If you are running an Expo version before SDK 53 (or a React Native version bef…" at bounding box center [689, 297] width 592 height 71
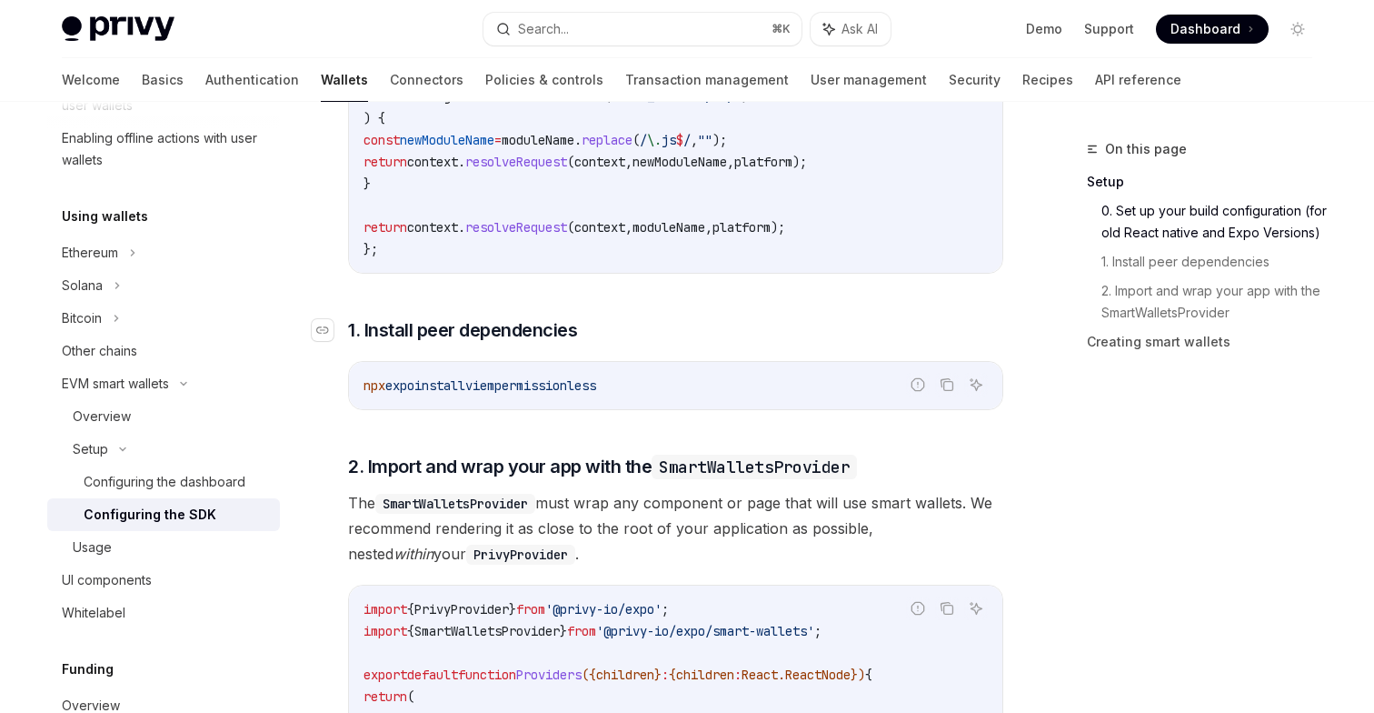
scroll to position [1001, 0]
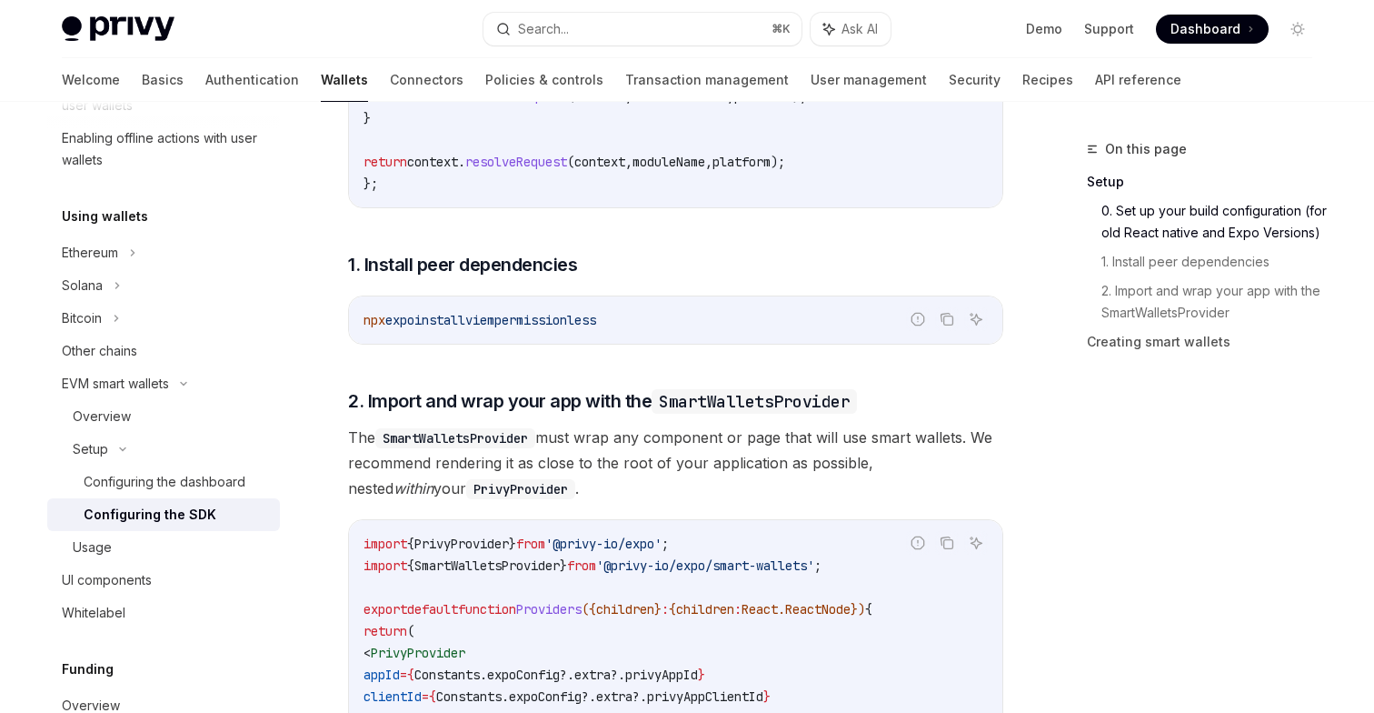
click at [741, 465] on span "The SmartWalletsProvider must wrap any component or page that will use smart wa…" at bounding box center [675, 462] width 655 height 76
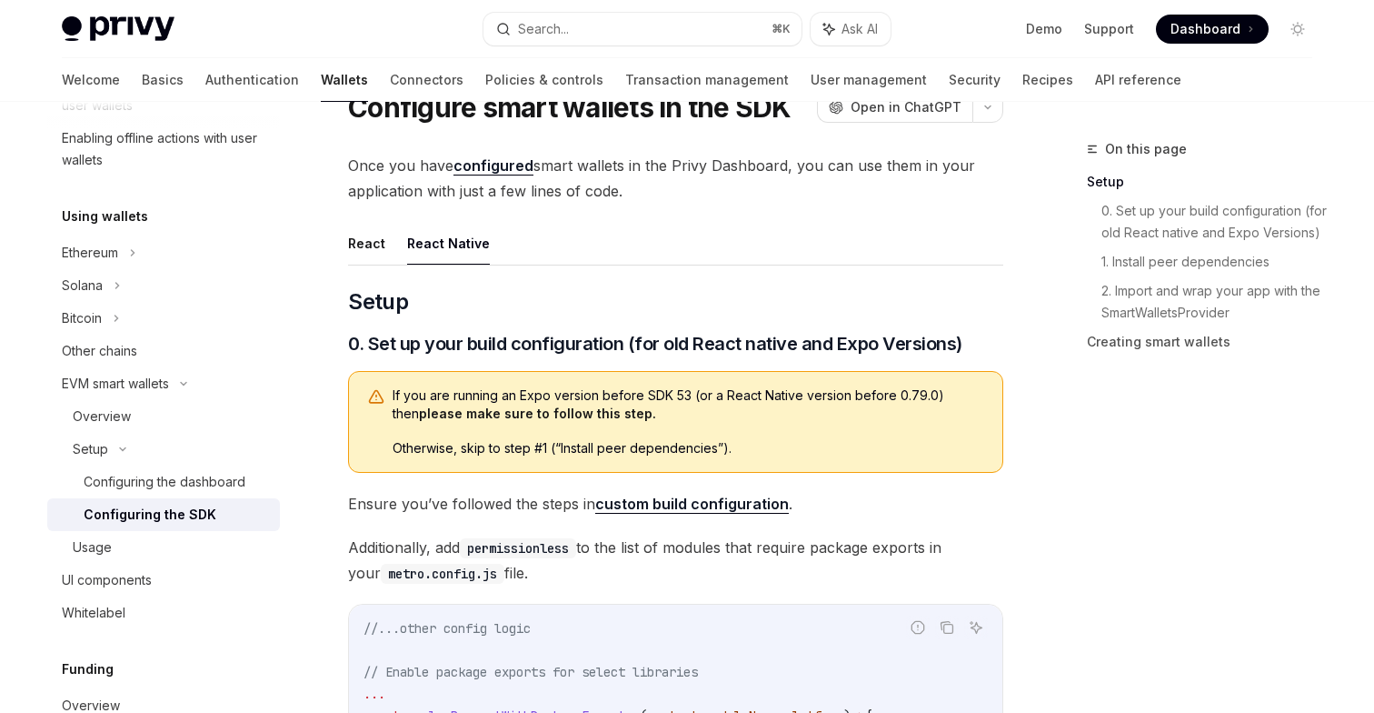
scroll to position [27, 0]
